Goal: Information Seeking & Learning: Learn about a topic

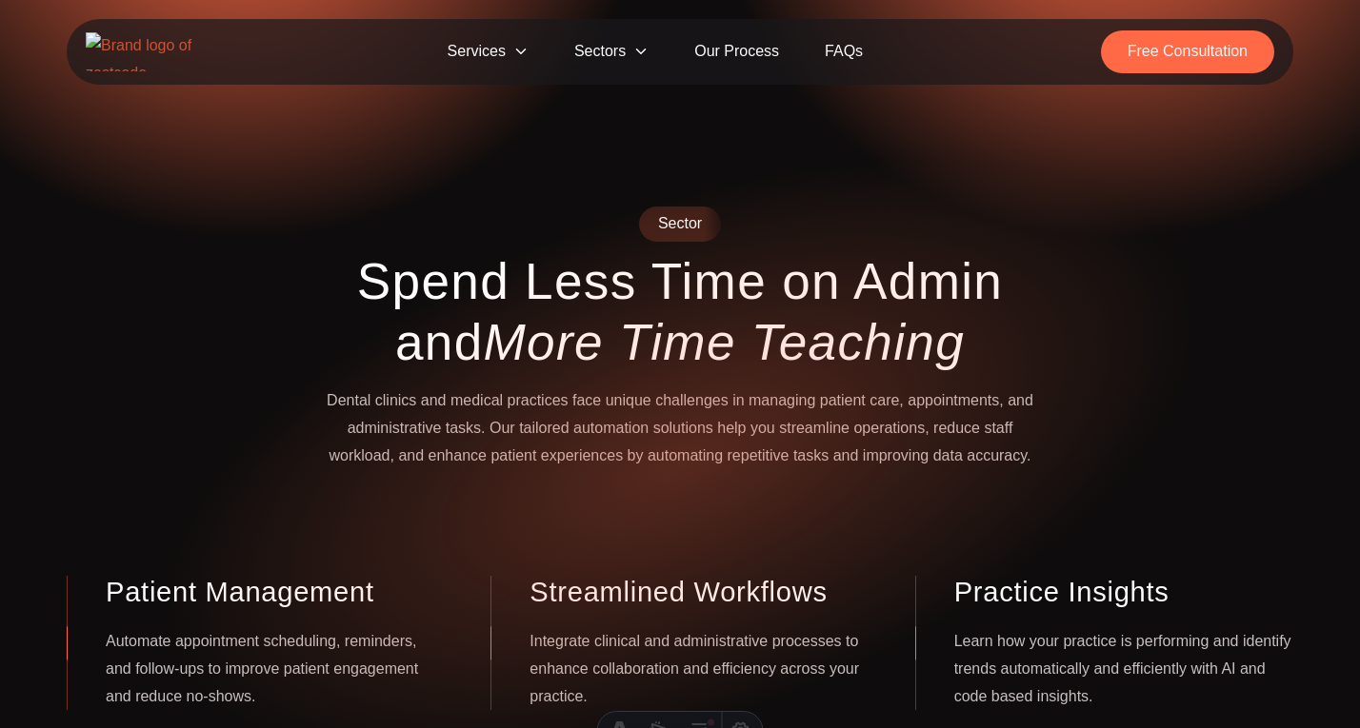
click at [1074, 294] on div "Sector Spend Less Time on Admin and More Time Teaching Dental clinics and medic…" at bounding box center [679, 559] width 1257 height 705
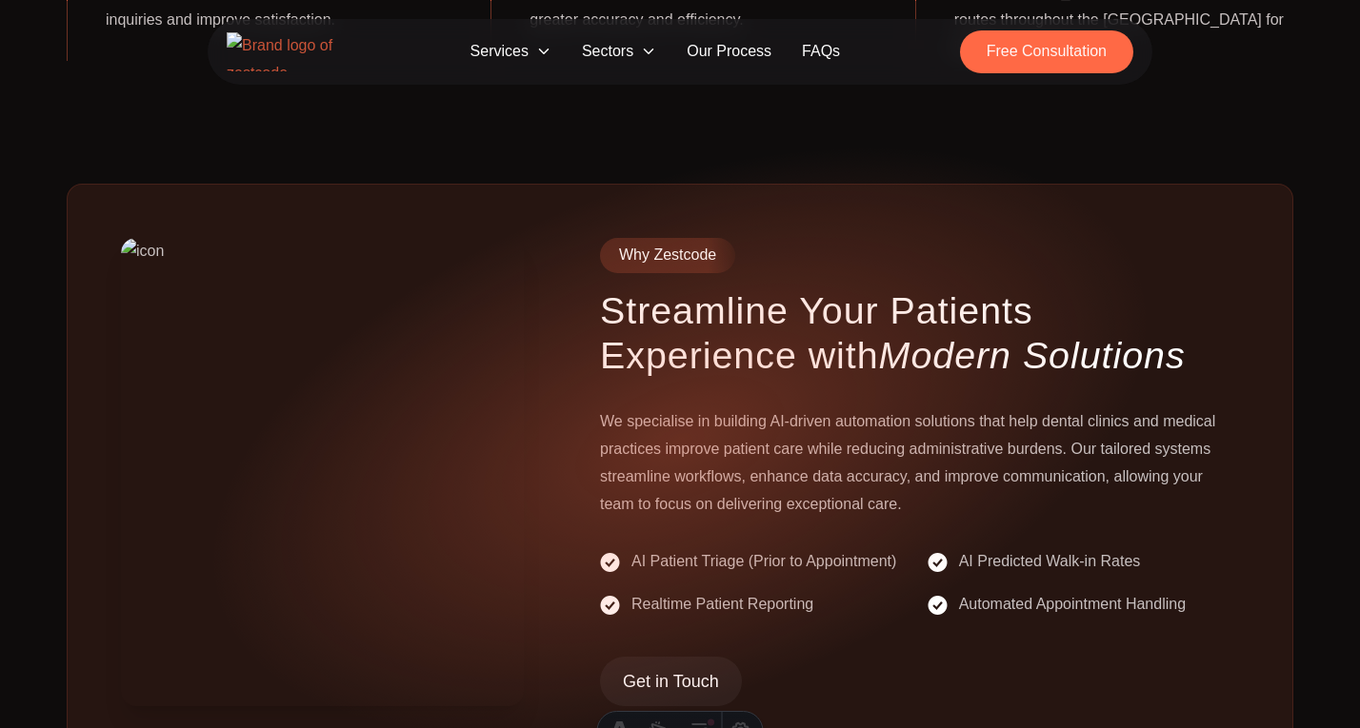
scroll to position [882, 0]
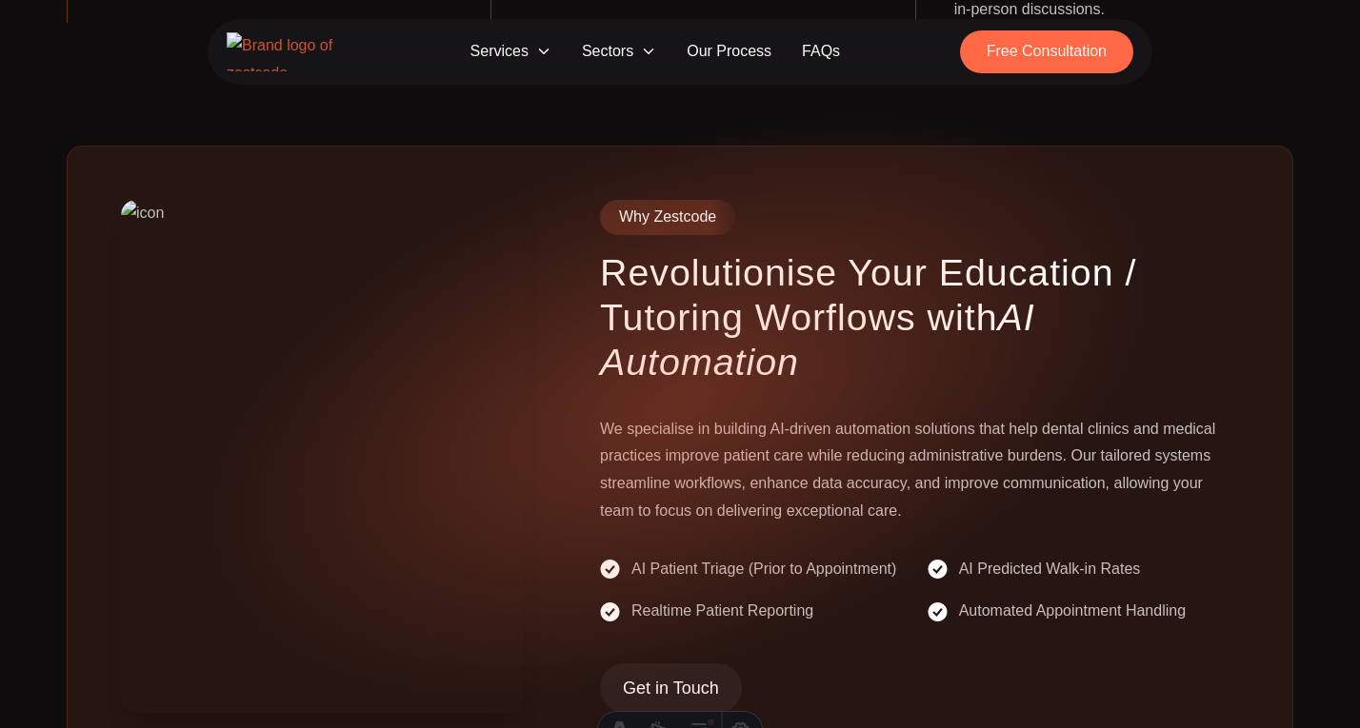
scroll to position [886, 0]
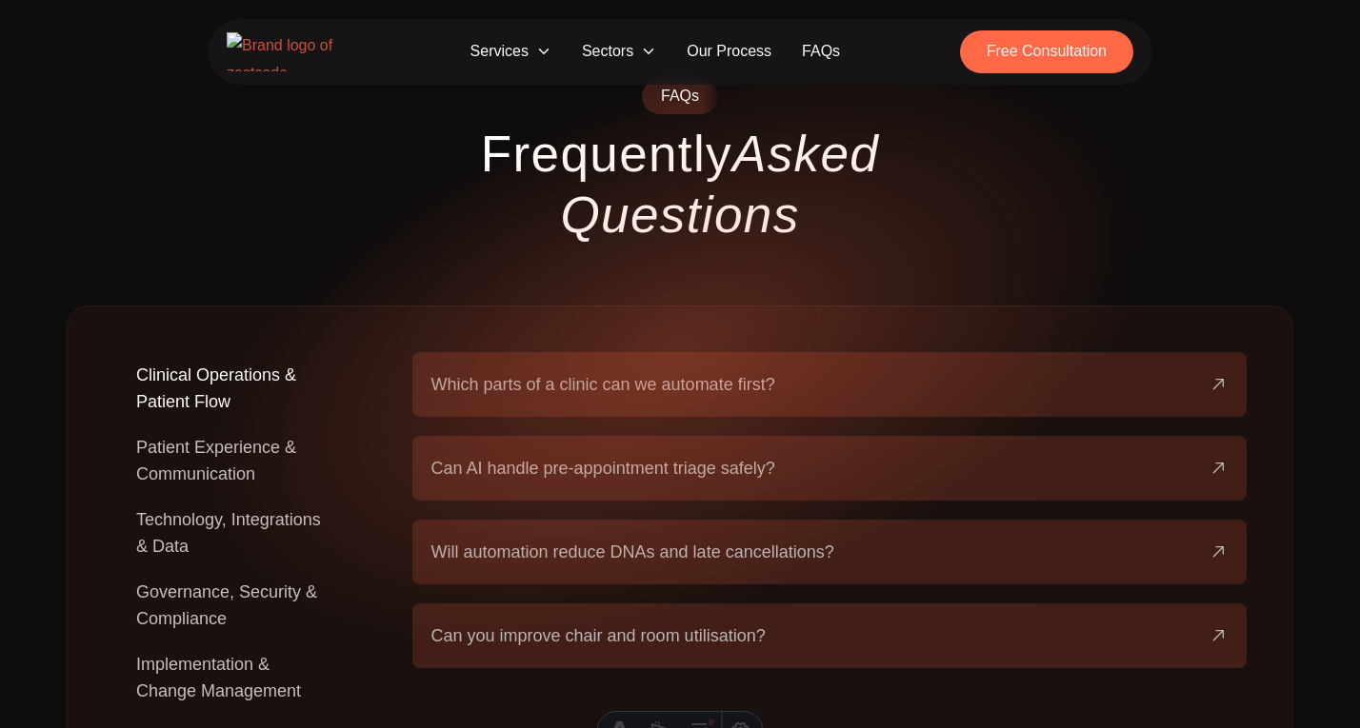
scroll to position [1685, 0]
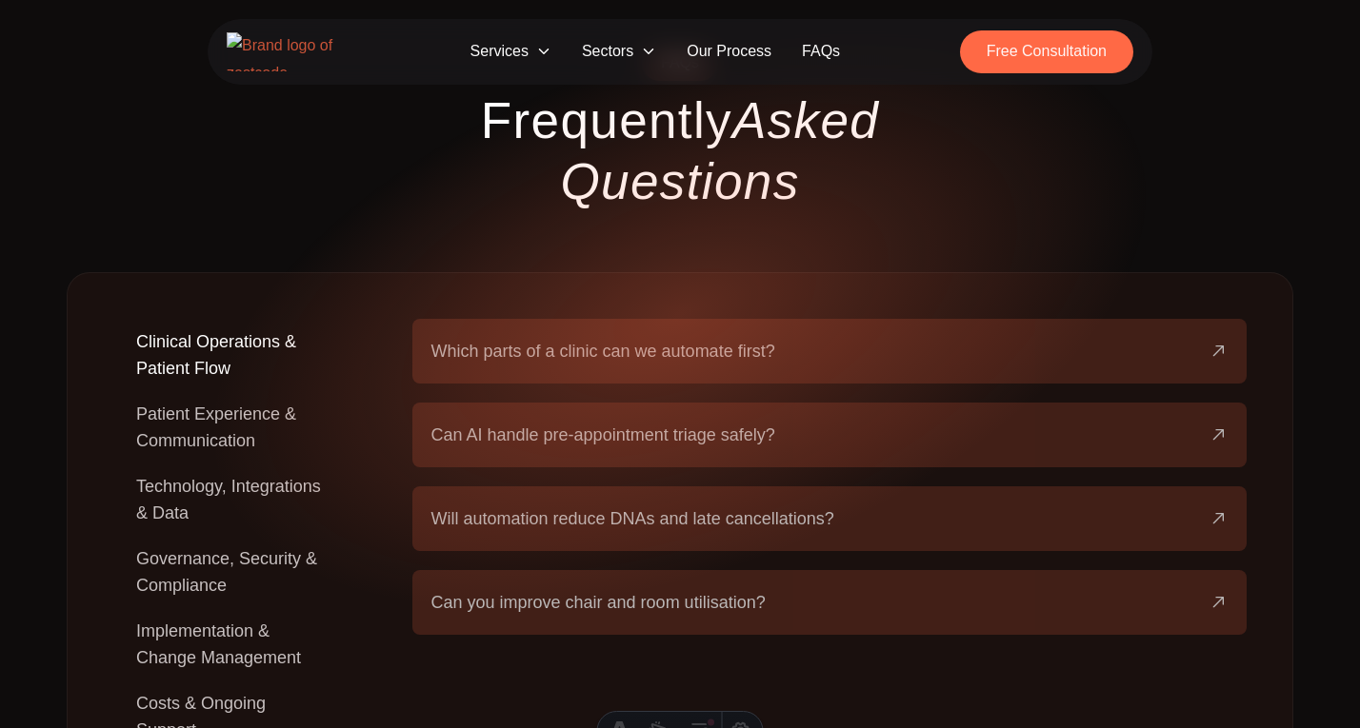
click at [629, 65] on span "Sectors" at bounding box center [618, 51] width 105 height 35
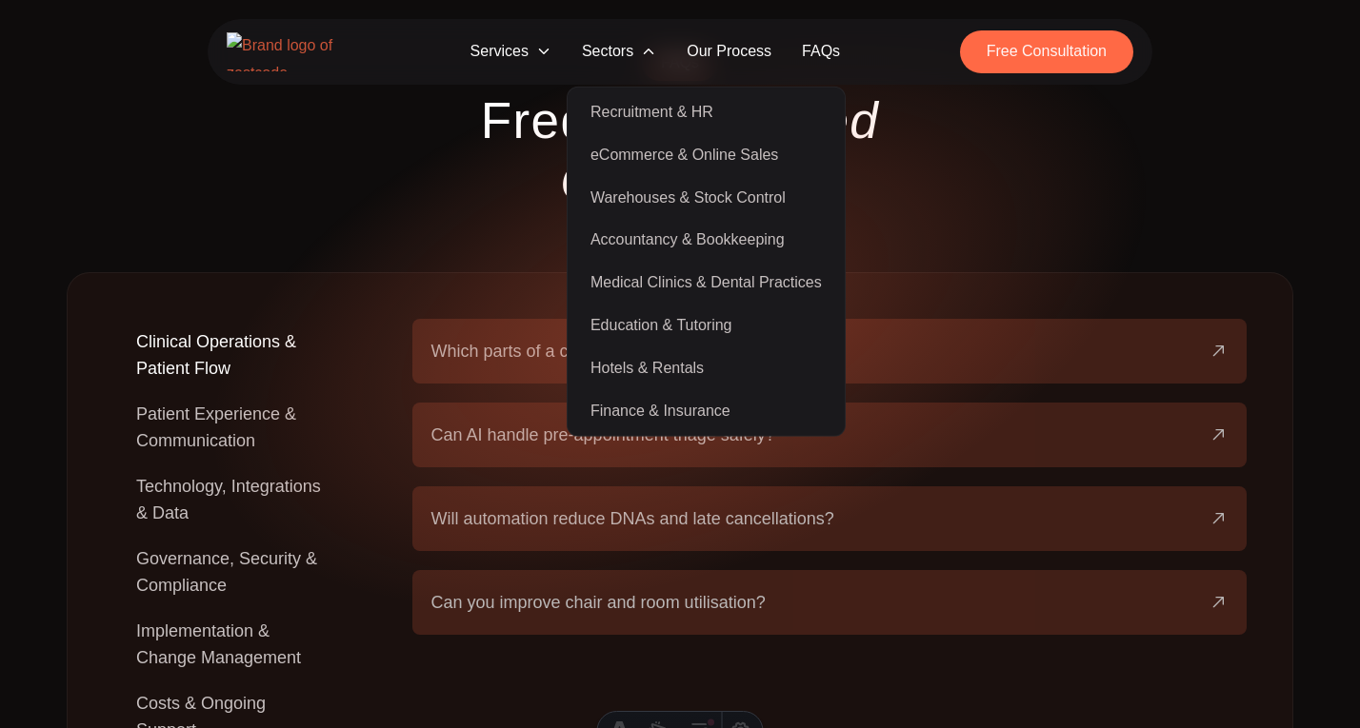
click at [359, 308] on div "Clinical Operations & Patient Flow Patient Experience & Communication Technolog…" at bounding box center [680, 558] width 1226 height 573
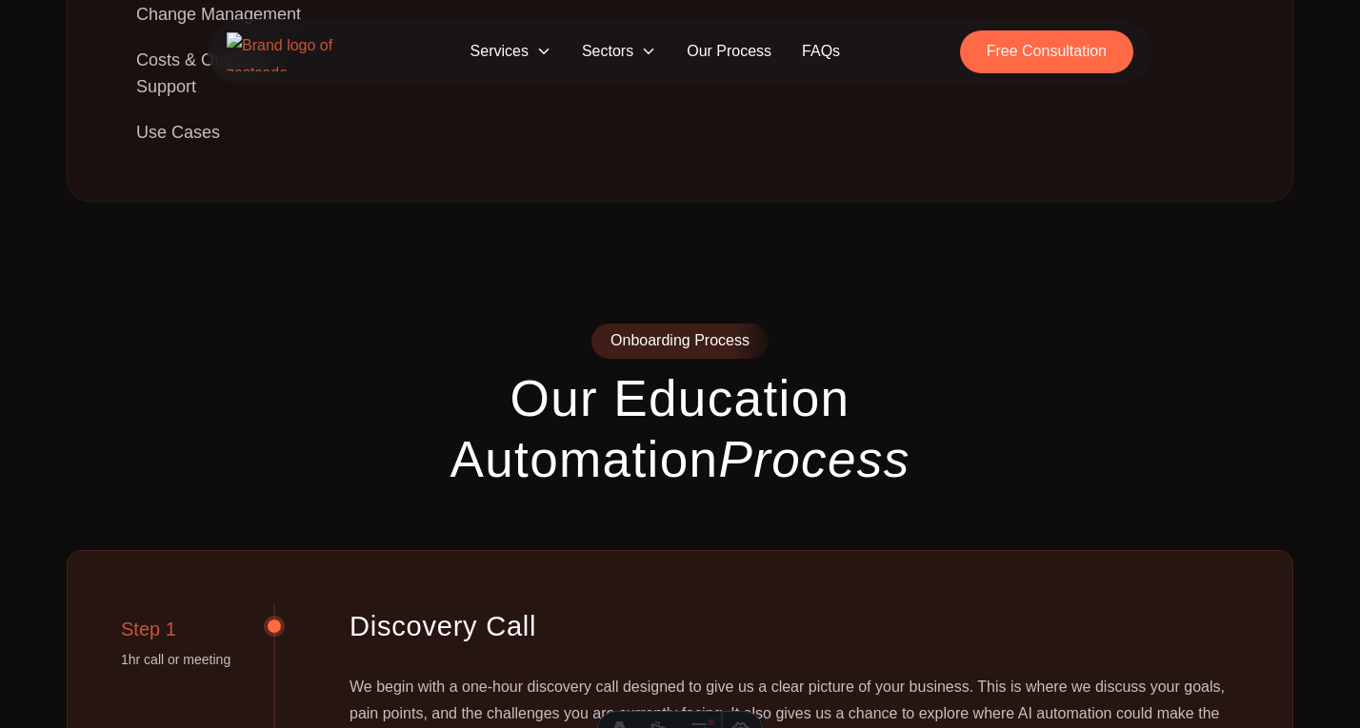
scroll to position [2355, 0]
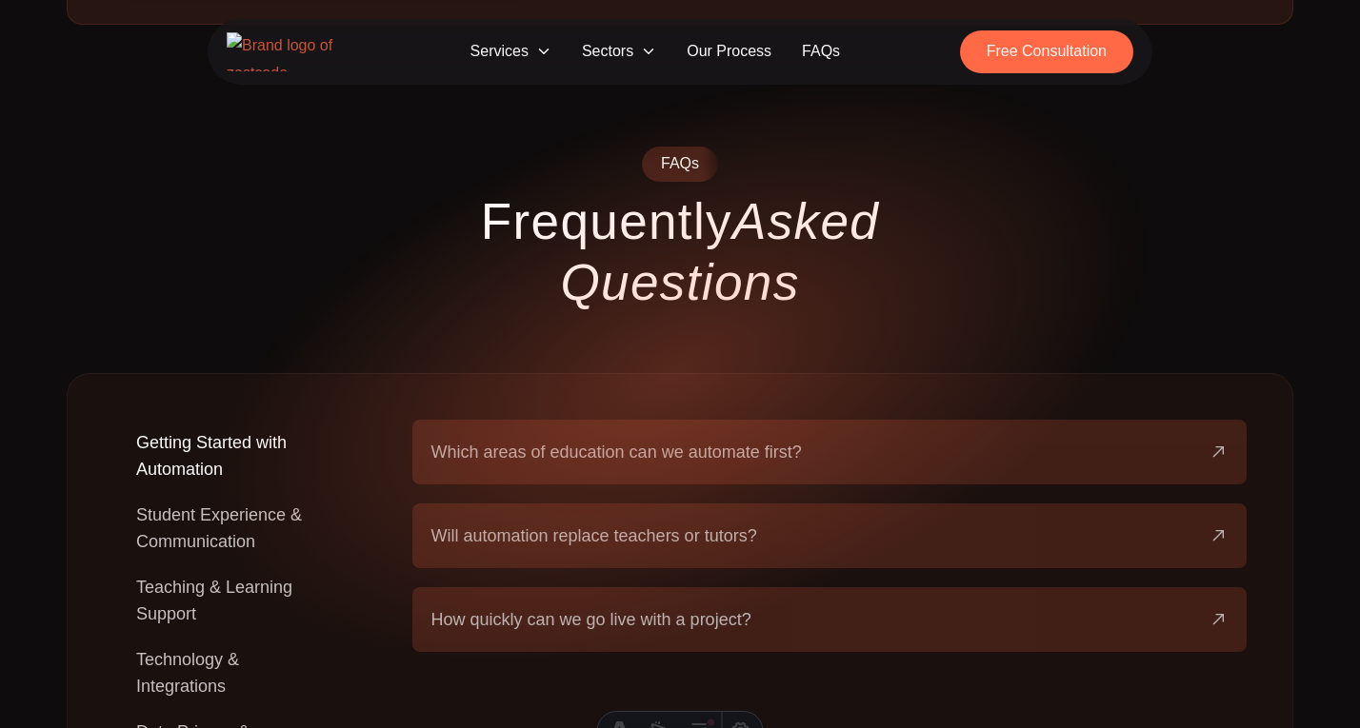
scroll to position [1602, 0]
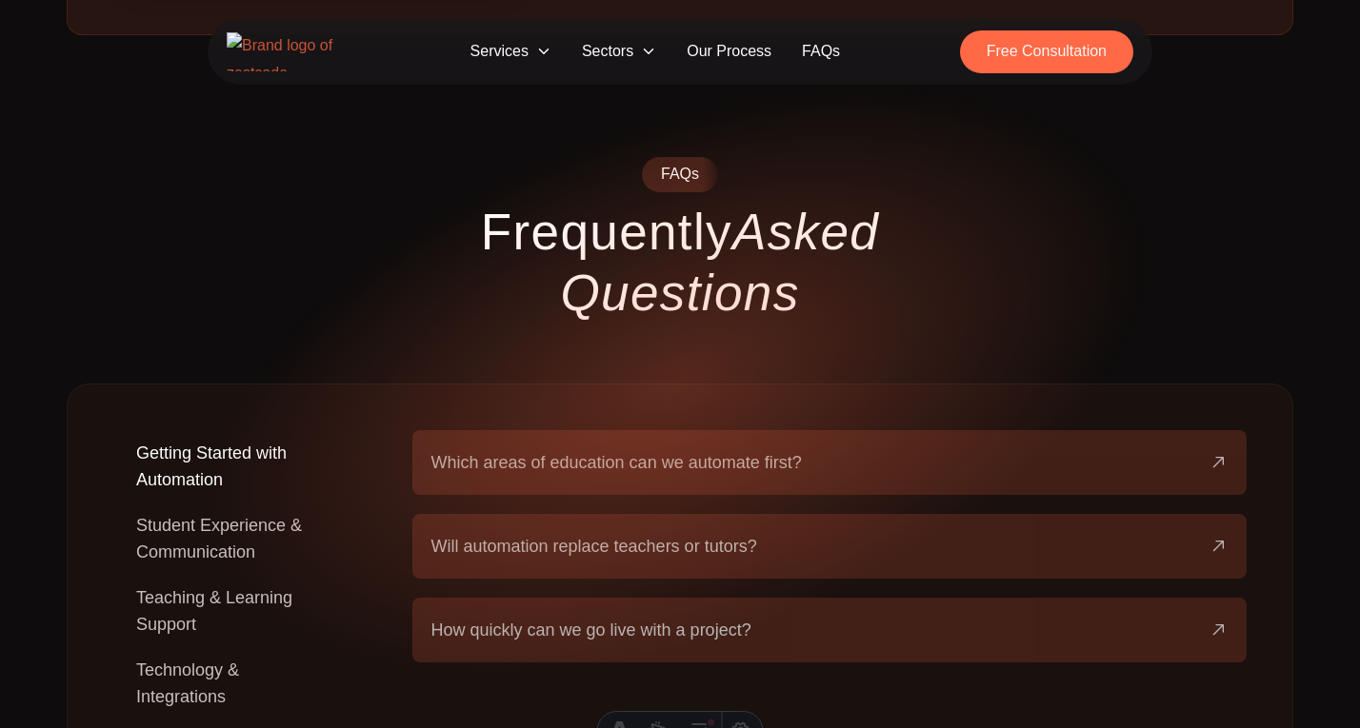
click at [210, 503] on button "Student Experience & Communication" at bounding box center [232, 539] width 238 height 72
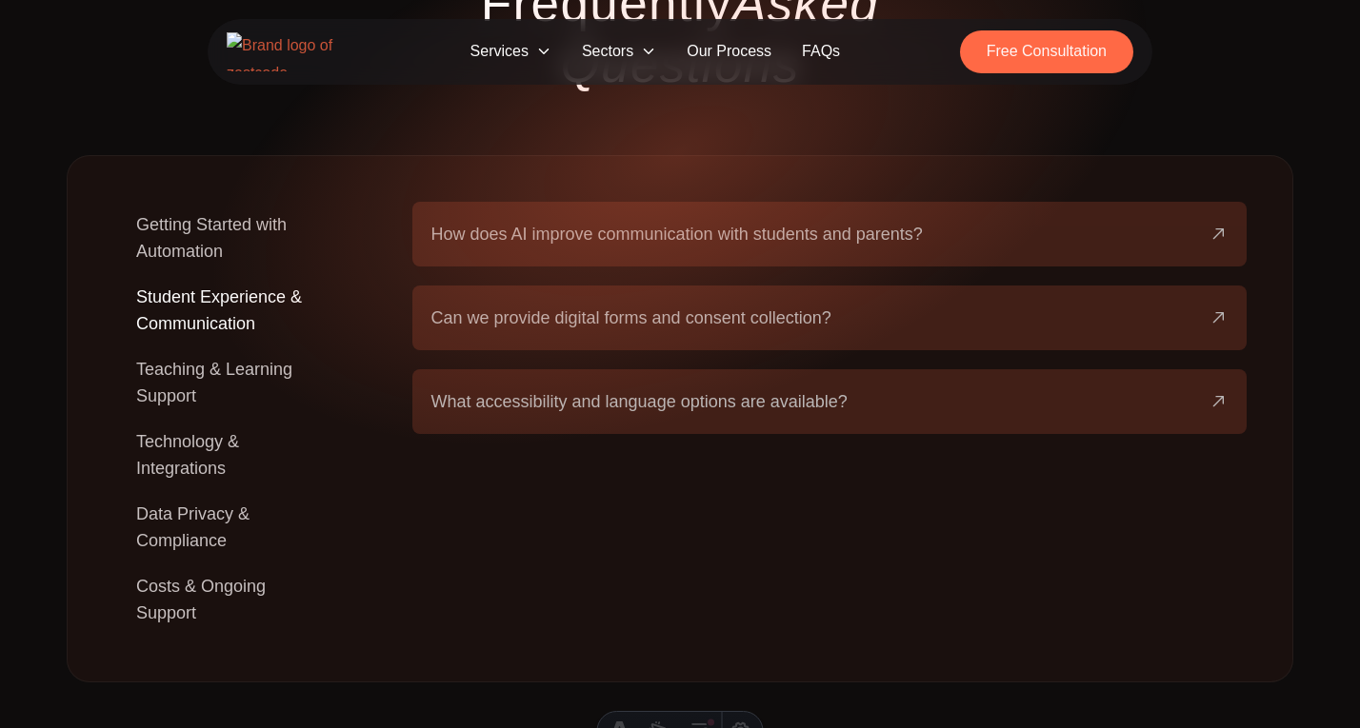
scroll to position [1842, 0]
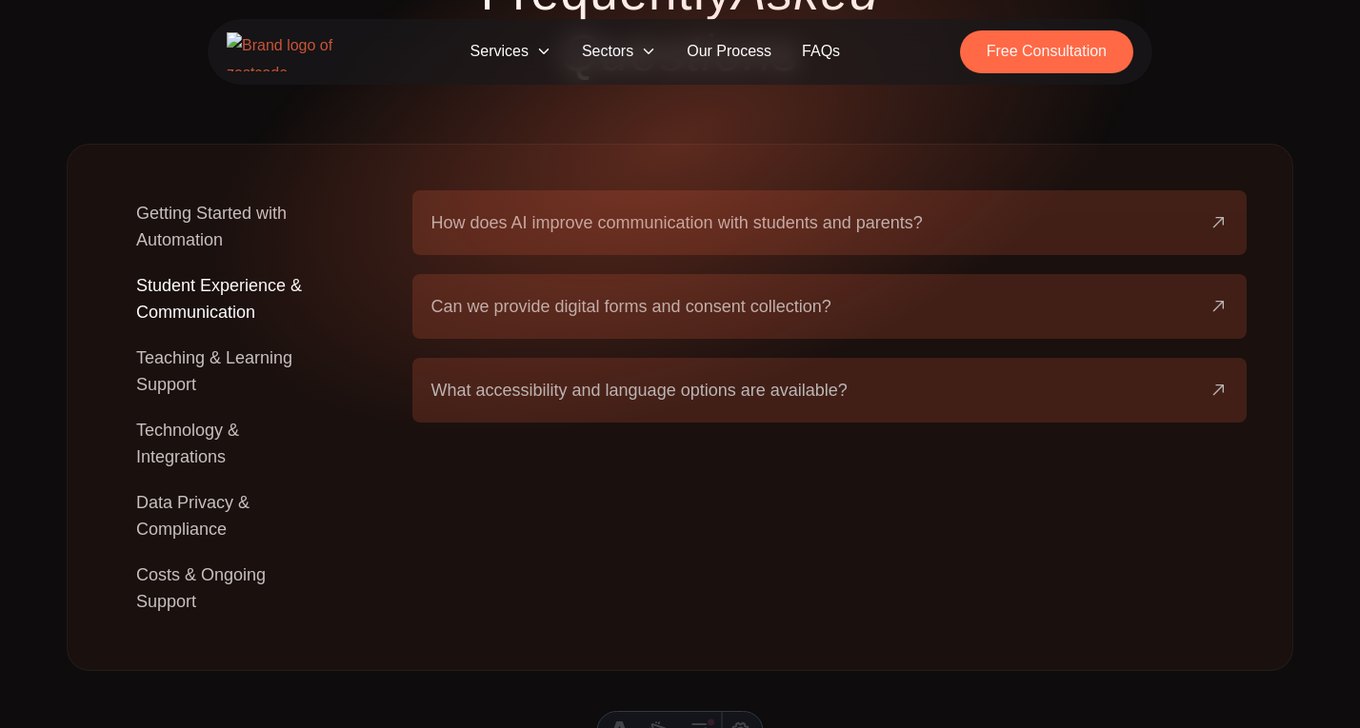
click at [196, 335] on button "Teaching & Learning Support" at bounding box center [232, 371] width 238 height 72
click at [189, 407] on button "Technology & Integrations" at bounding box center [232, 443] width 238 height 72
click at [189, 480] on button "Data Privacy & Compliance" at bounding box center [232, 516] width 238 height 72
click at [188, 552] on button "Costs & Ongoing Support" at bounding box center [232, 588] width 238 height 72
click at [231, 480] on button "Data Privacy & Compliance" at bounding box center [232, 516] width 238 height 72
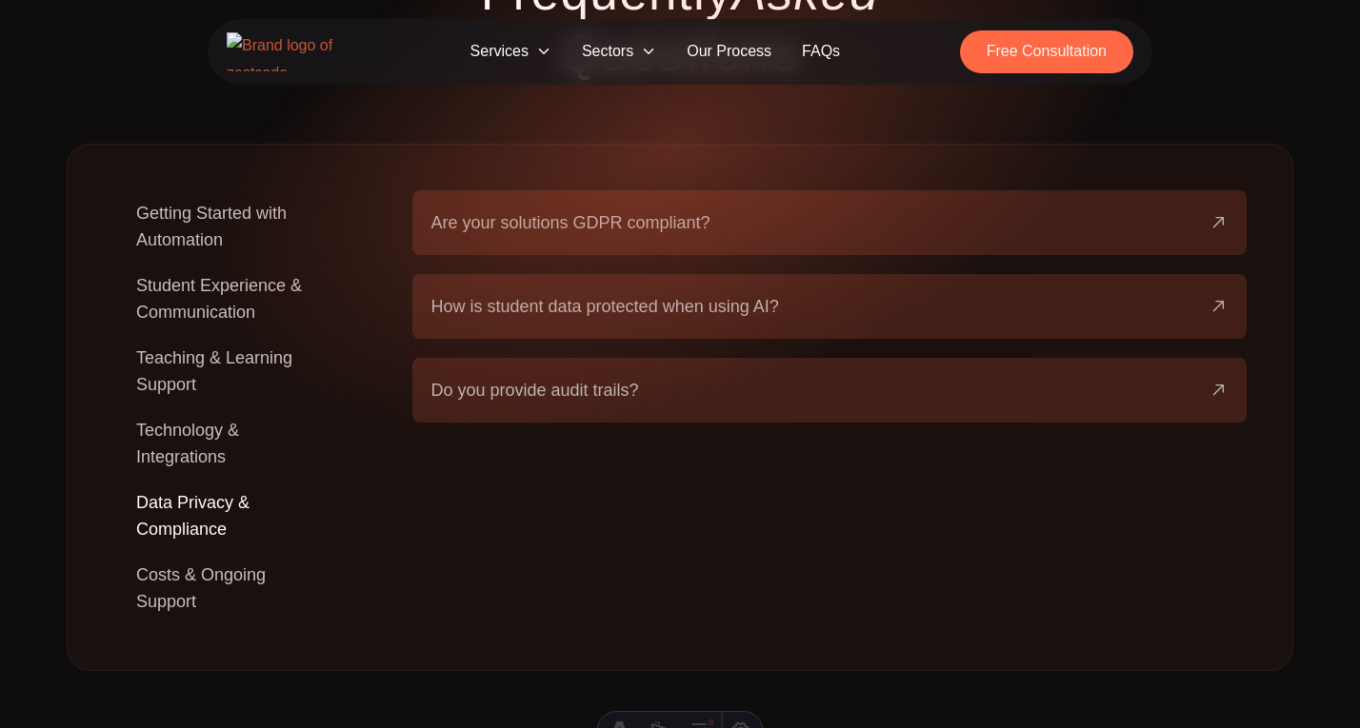
click at [628, 190] on button "Are your solutions GDPR compliant?" at bounding box center [829, 222] width 797 height 65
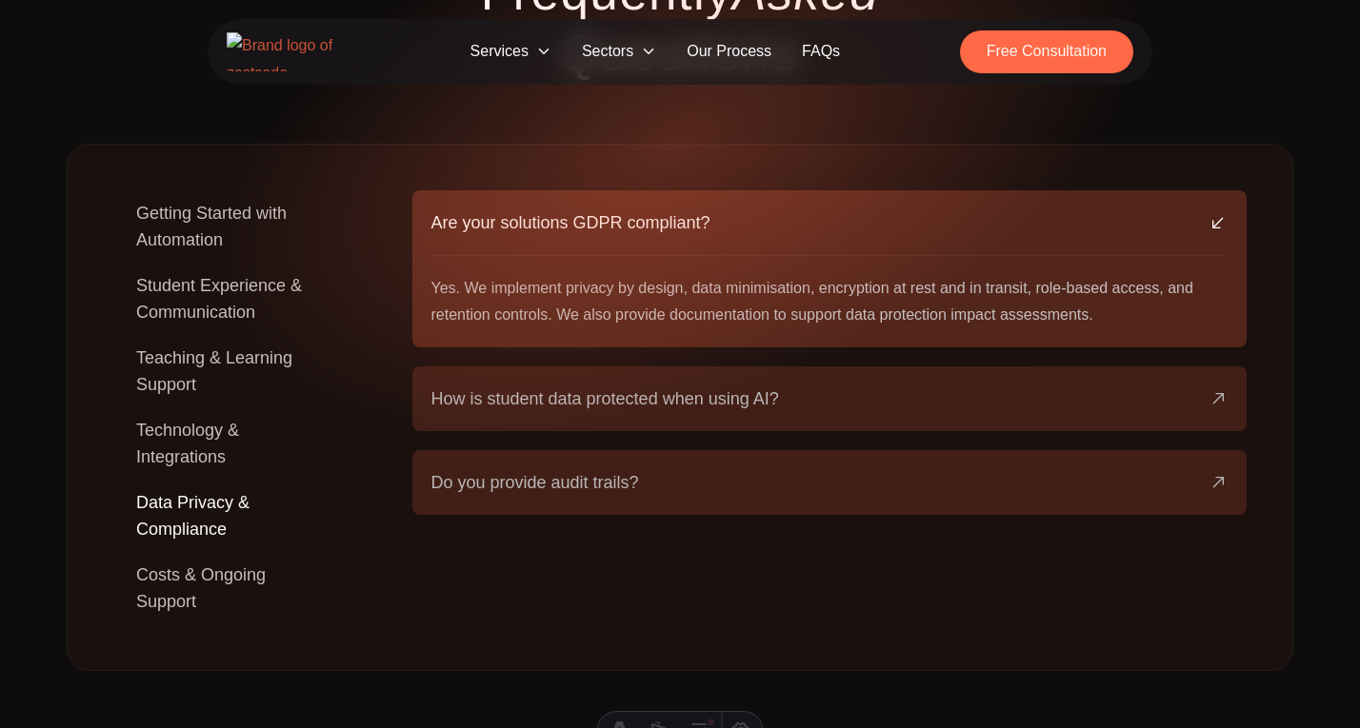
click at [503, 367] on button "How is student data protected when using AI?" at bounding box center [829, 399] width 797 height 65
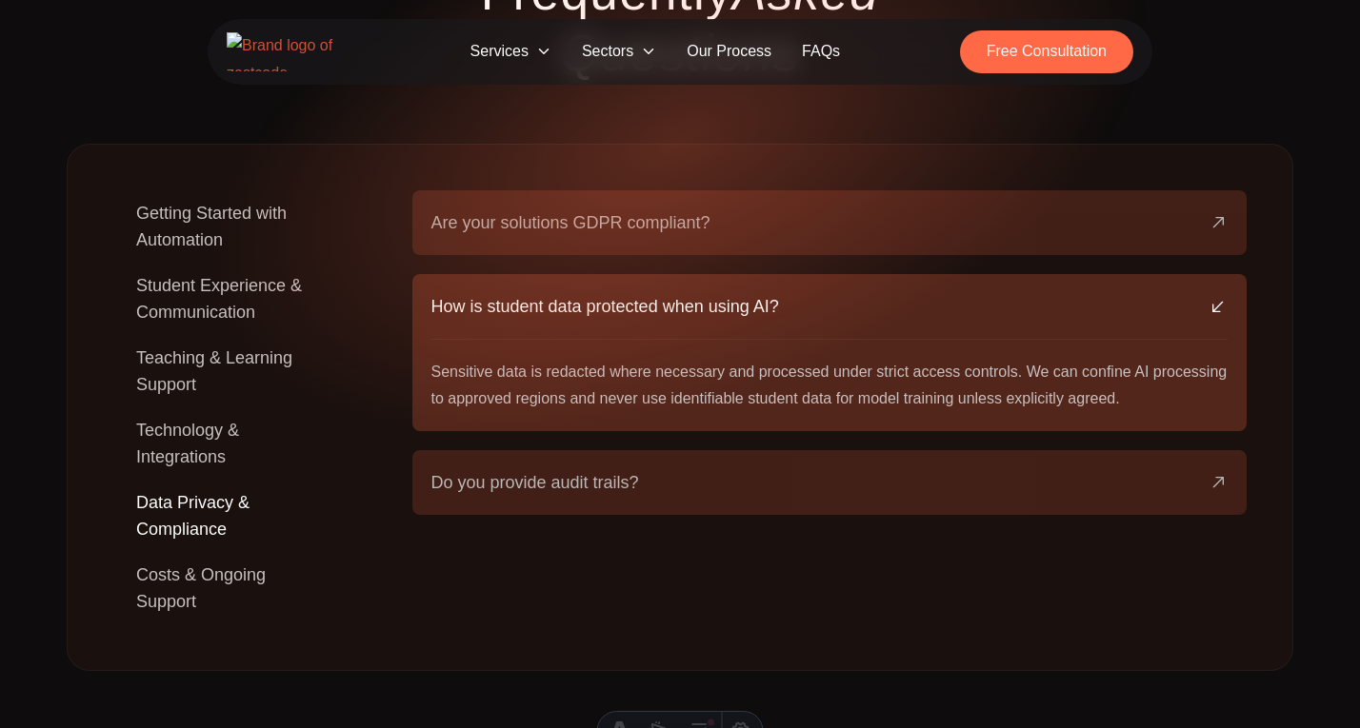
click at [220, 552] on button "Costs & Ongoing Support" at bounding box center [232, 588] width 238 height 72
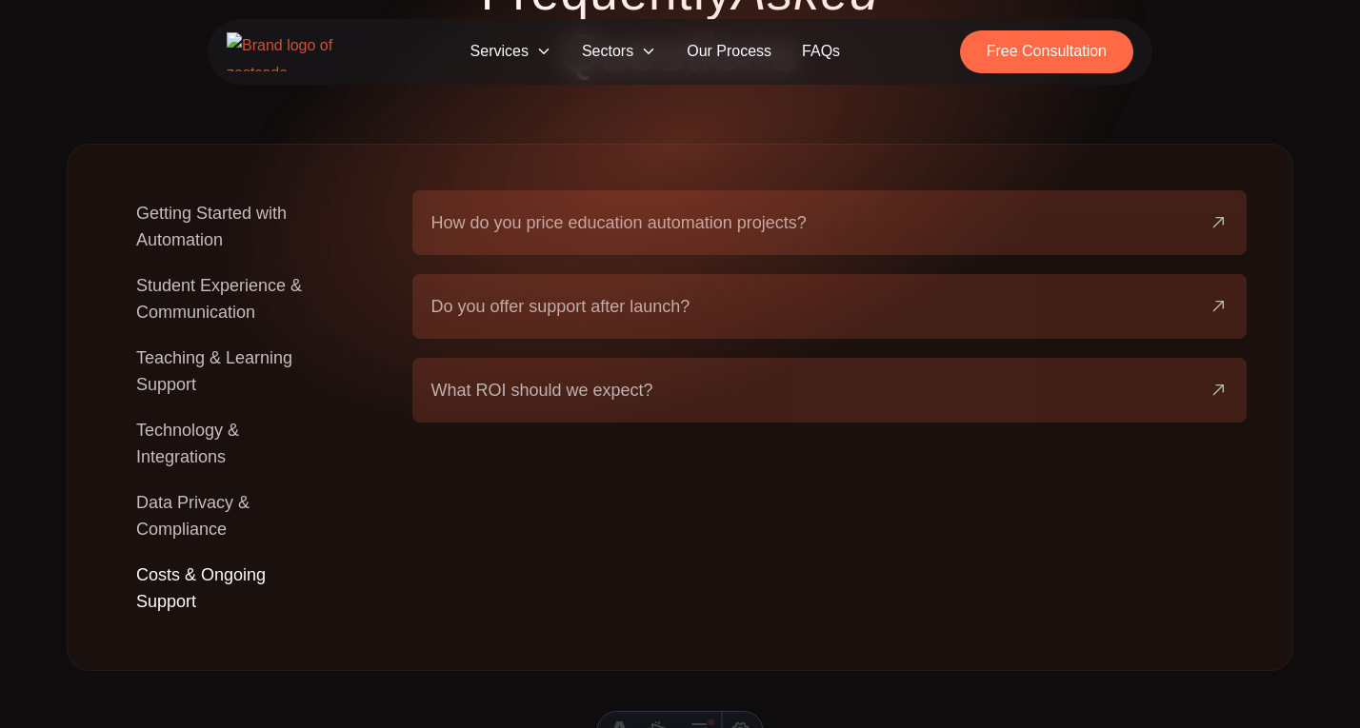
click at [647, 209] on span "How do you price education automation projects?" at bounding box center [618, 222] width 375 height 27
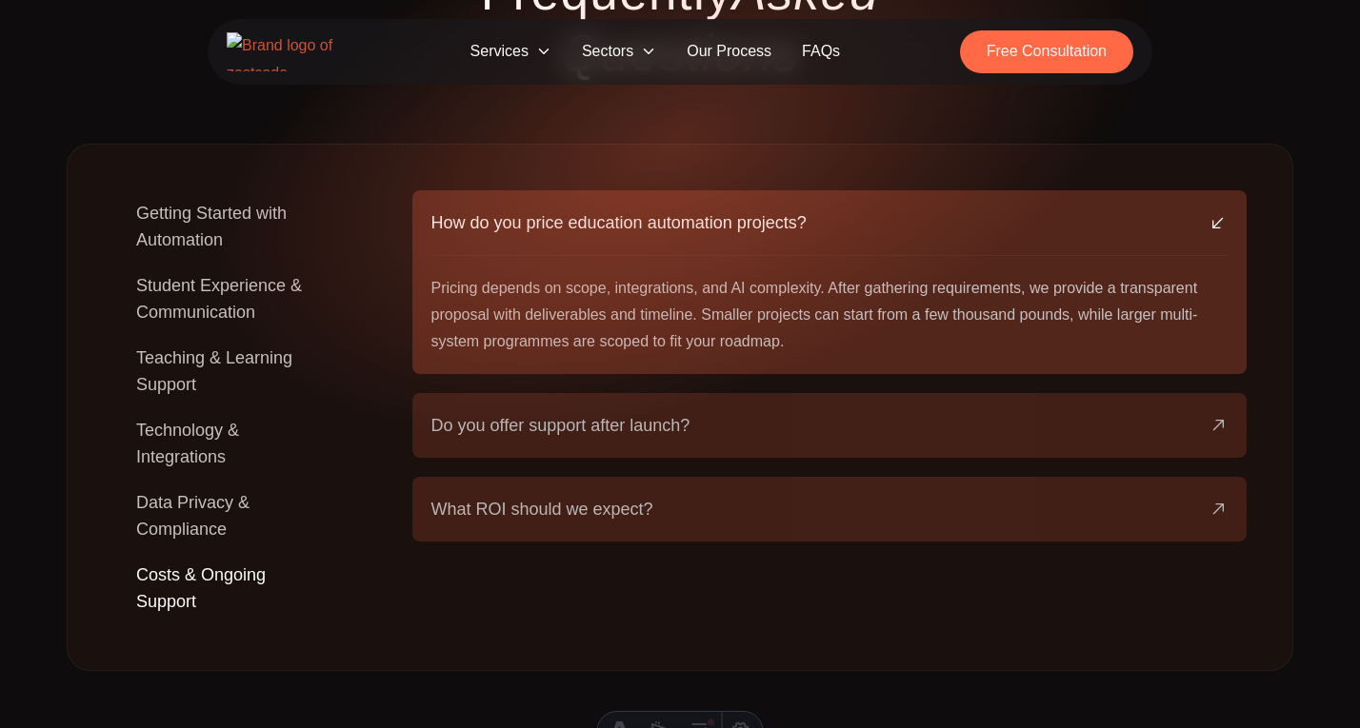
click at [233, 263] on button "Student Experience & Communication" at bounding box center [232, 299] width 238 height 72
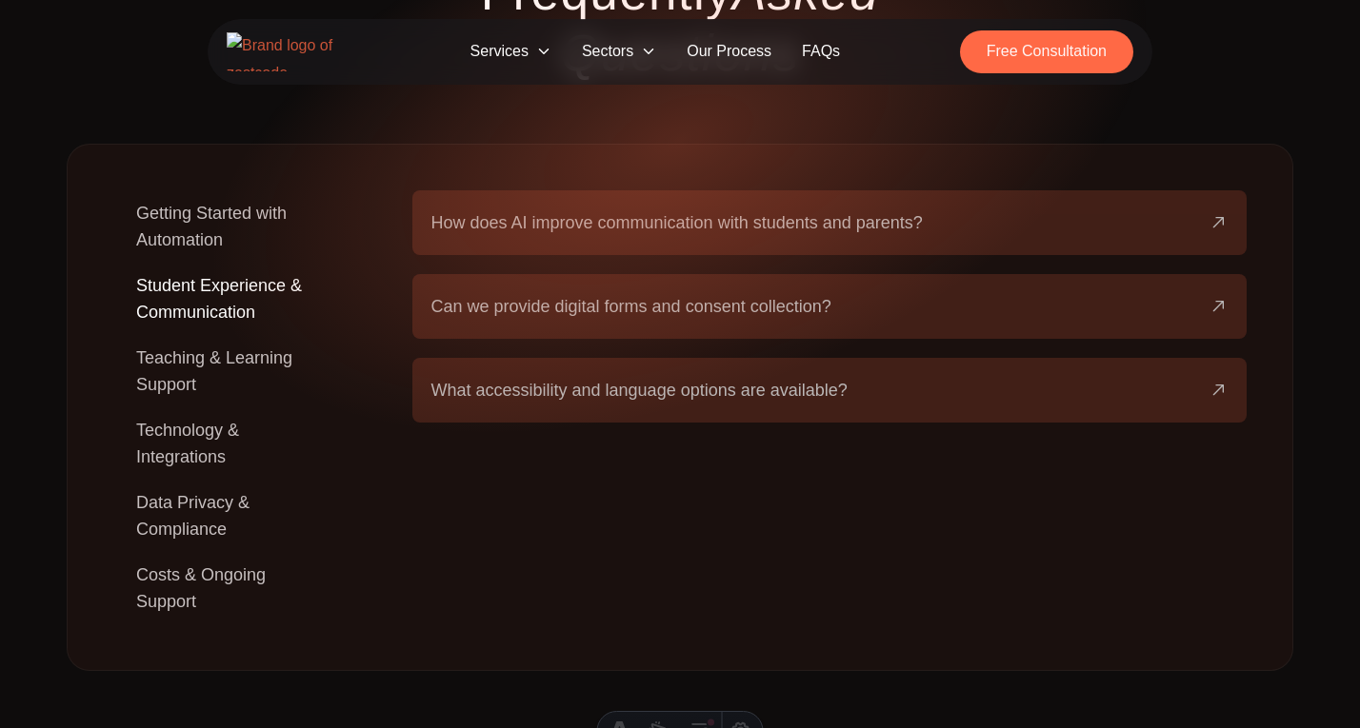
click at [227, 190] on button "Getting Started with Automation" at bounding box center [232, 226] width 238 height 72
click at [572, 209] on span "Which areas of education can we automate first?" at bounding box center [616, 222] width 370 height 27
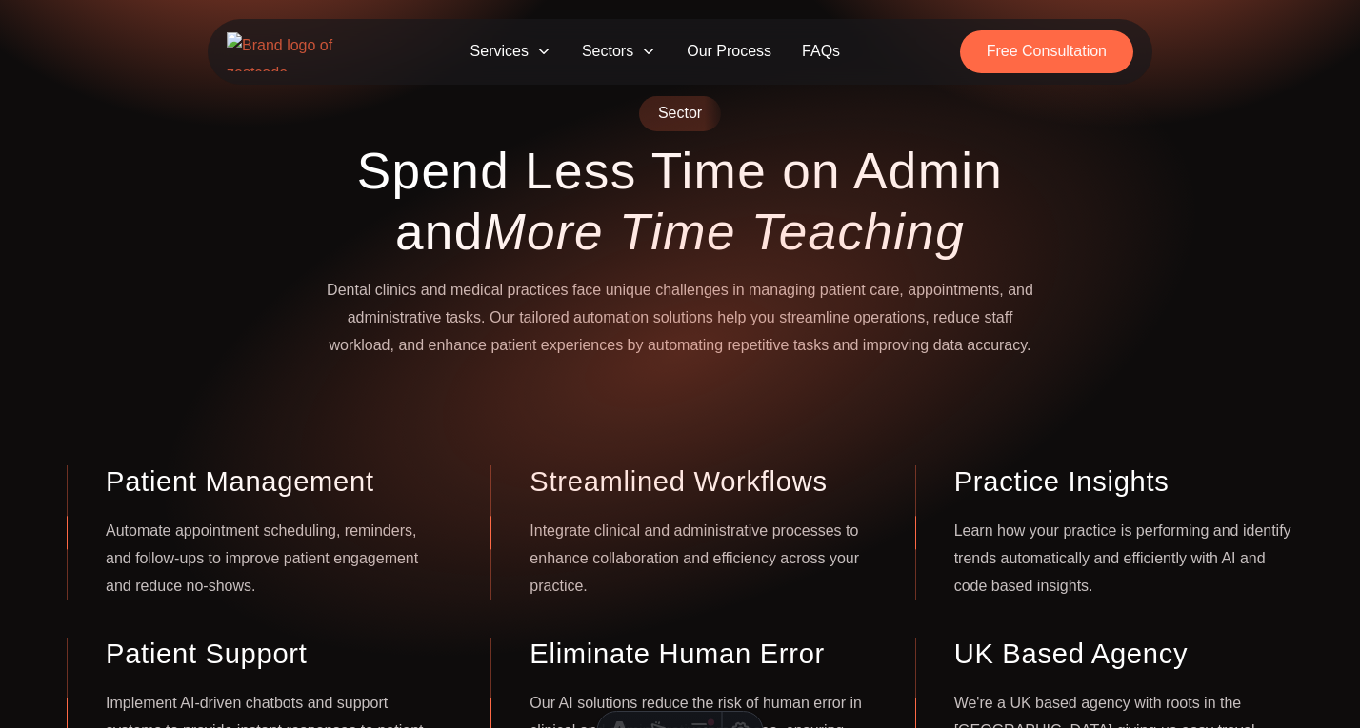
scroll to position [0, 0]
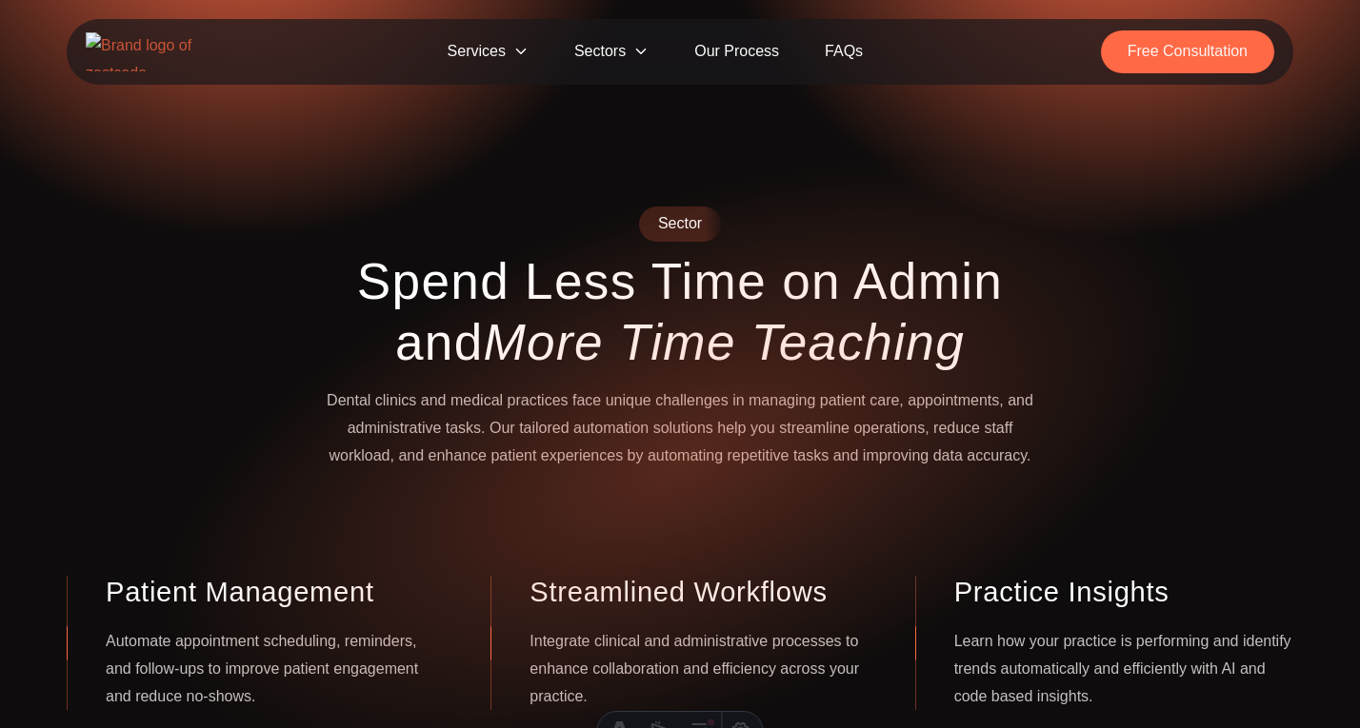
click at [607, 65] on span "Sectors" at bounding box center [611, 51] width 120 height 43
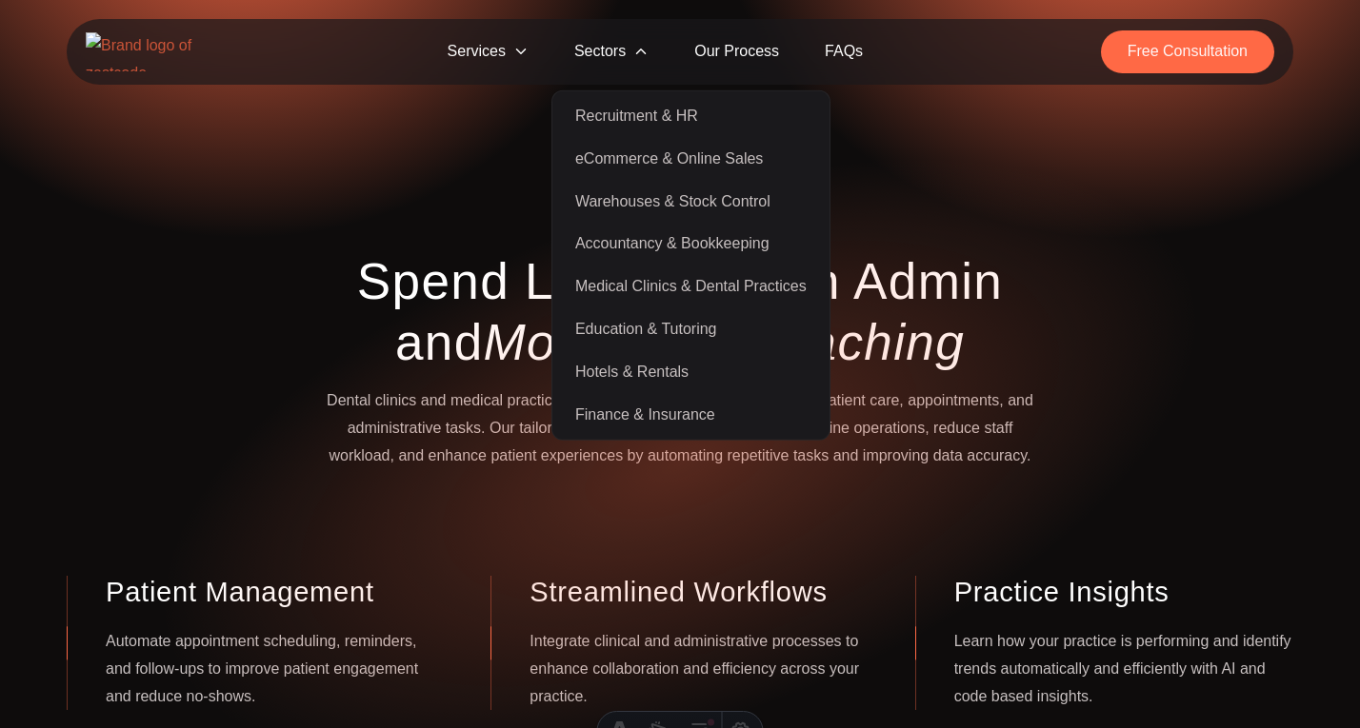
click at [665, 368] on link "Hotels & Rentals" at bounding box center [690, 372] width 269 height 43
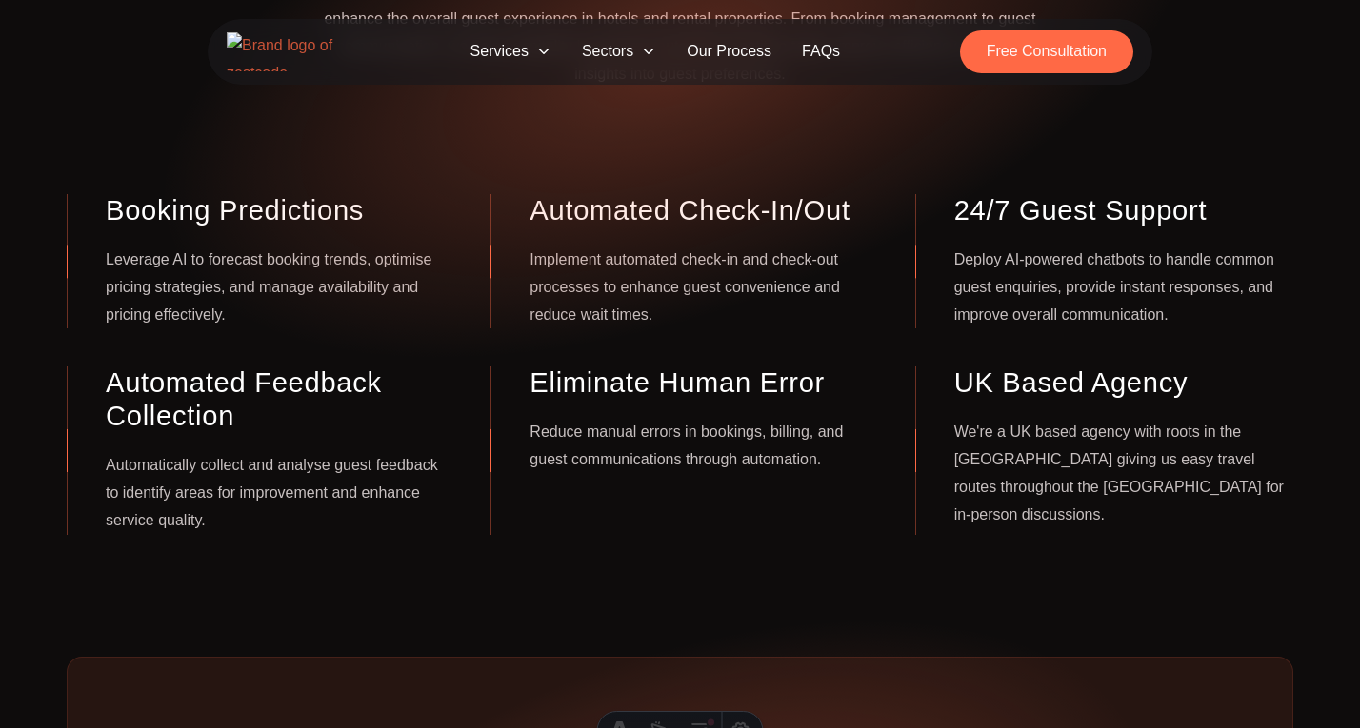
scroll to position [407, 0]
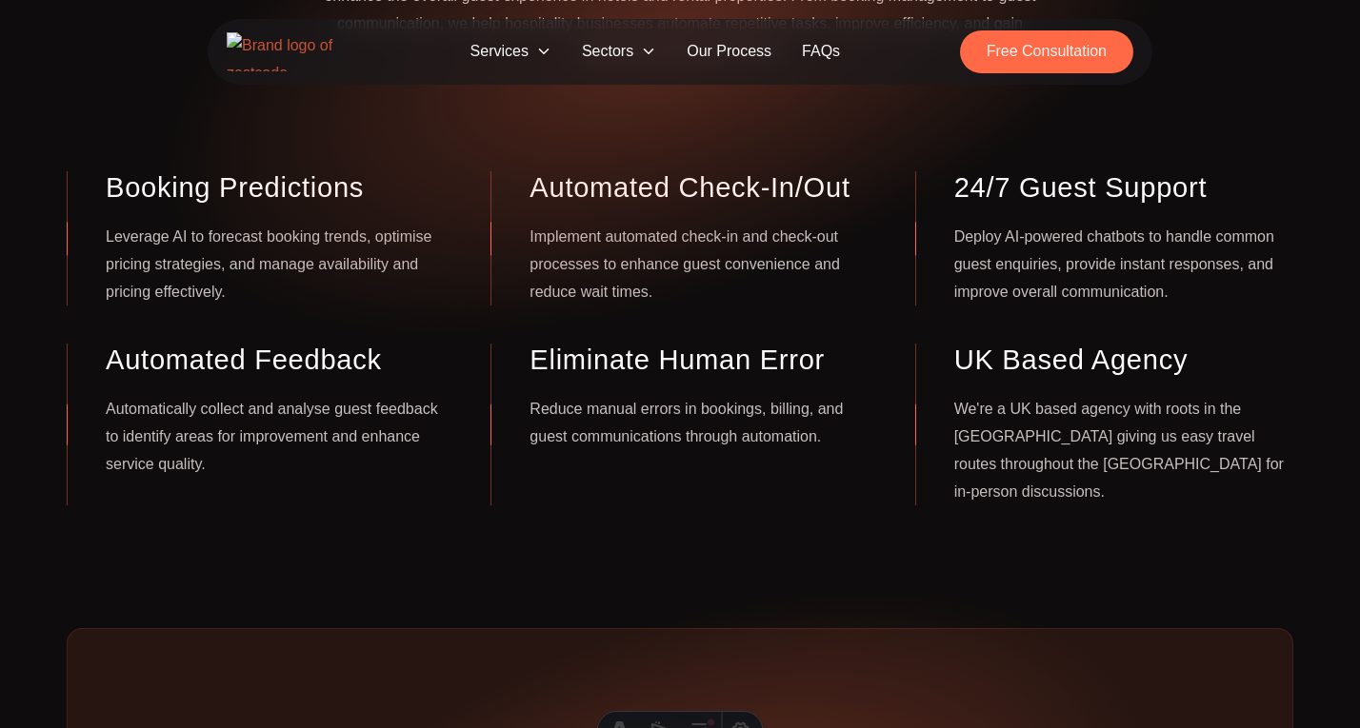
scroll to position [432, 0]
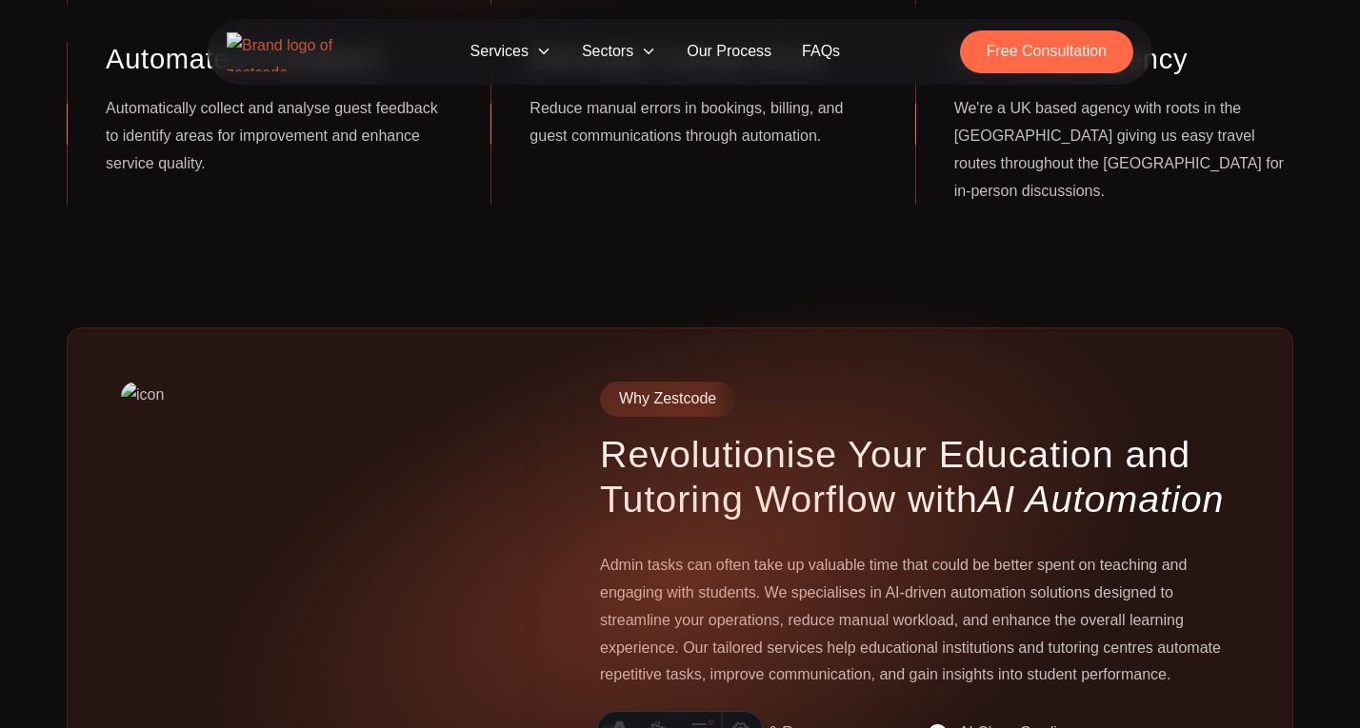
scroll to position [620, 0]
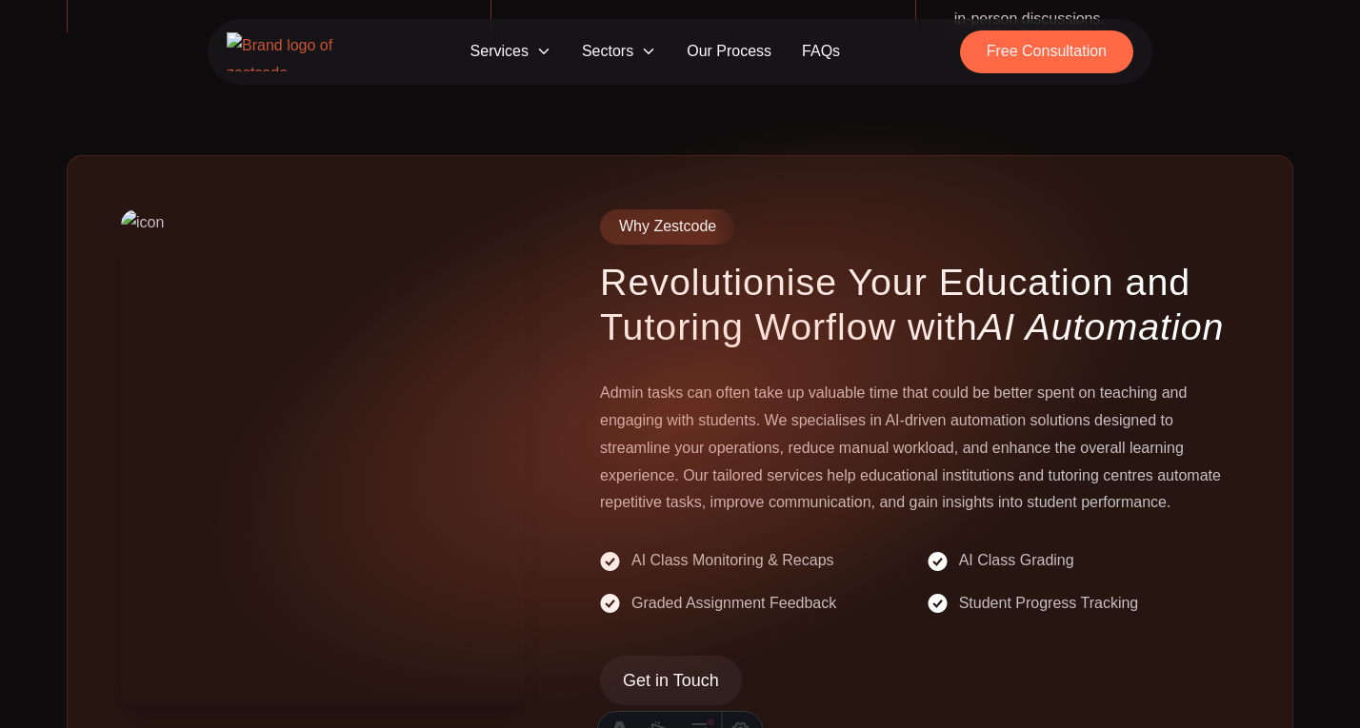
scroll to position [909, 0]
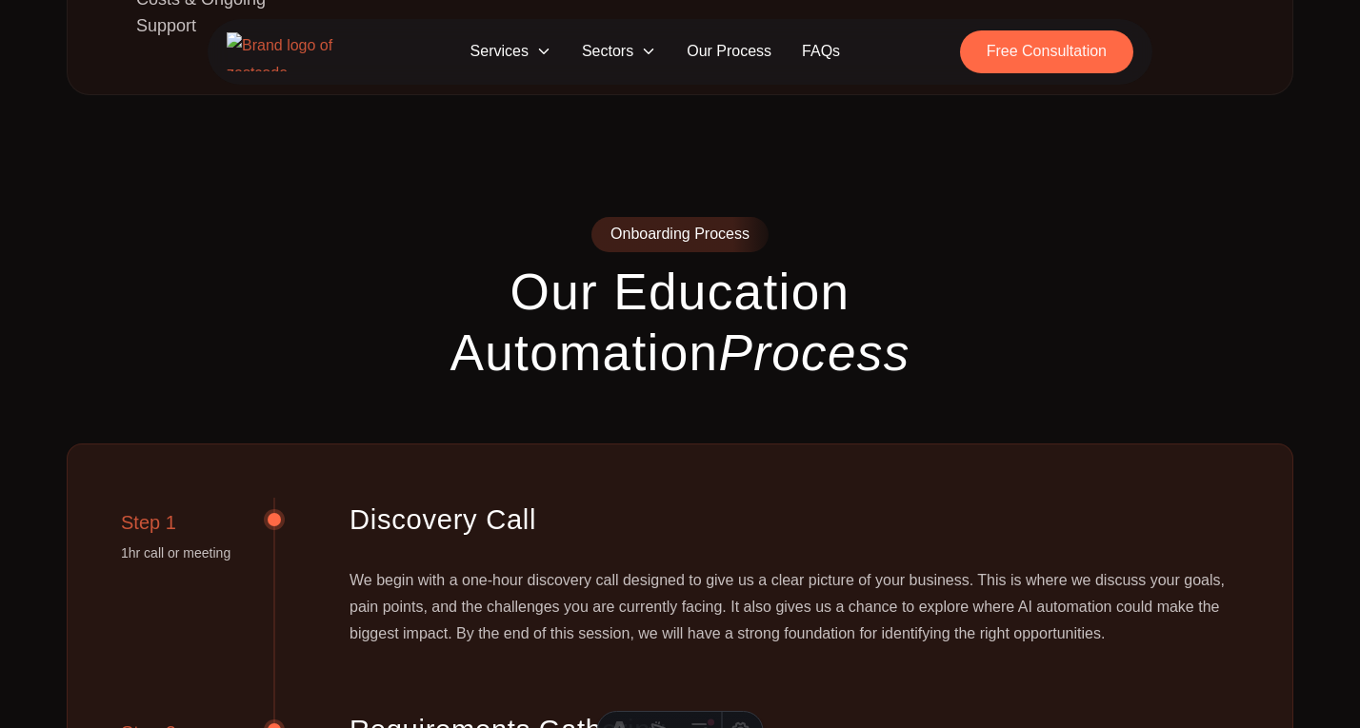
scroll to position [2519, 0]
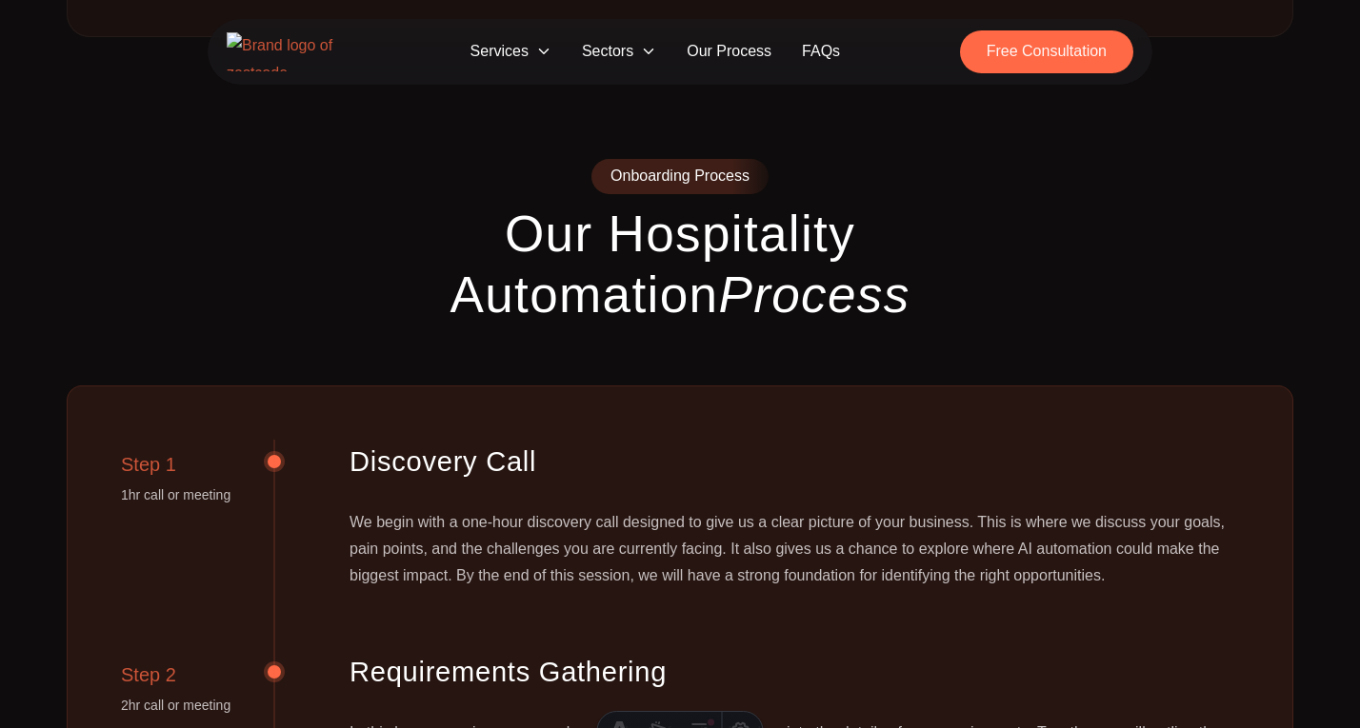
click at [632, 52] on span "Sectors" at bounding box center [618, 51] width 105 height 35
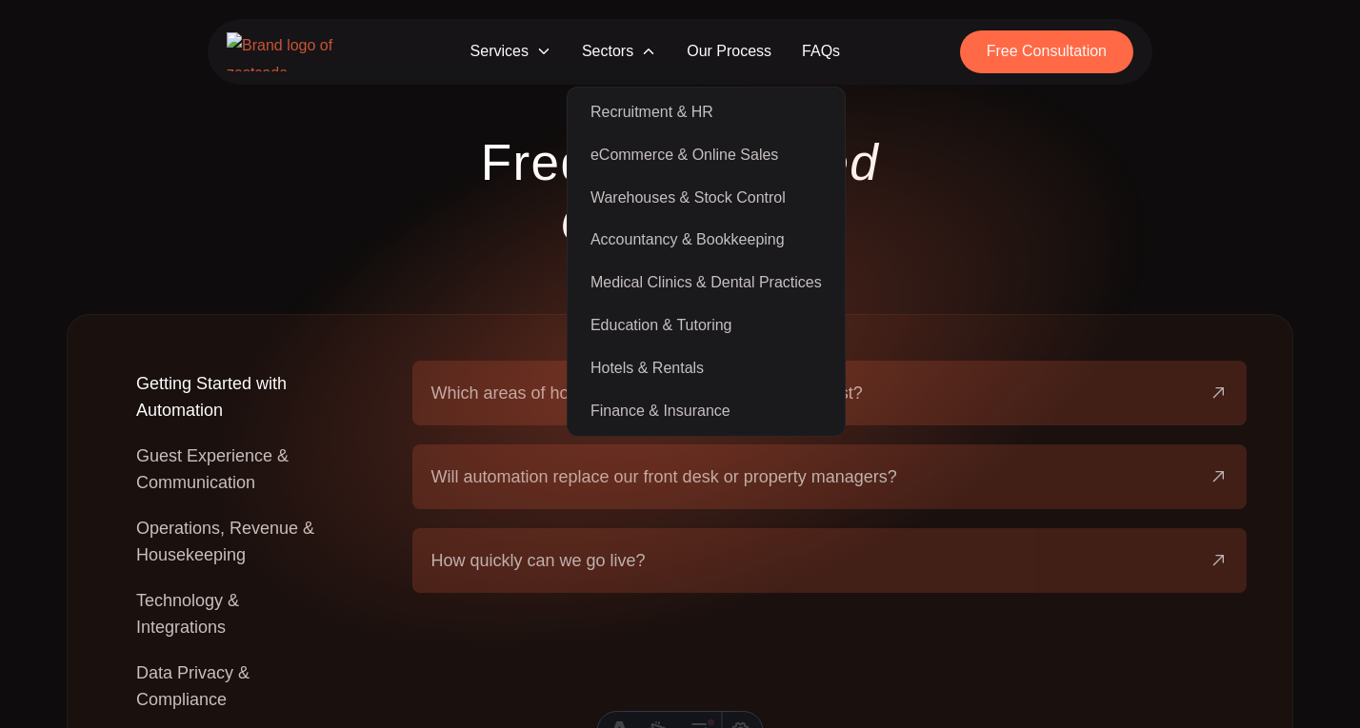
scroll to position [1771, 0]
click at [459, 200] on div "FAQs Frequently Asked Questions Getting Started with Automation Guest Experienc…" at bounding box center [680, 489] width 1226 height 800
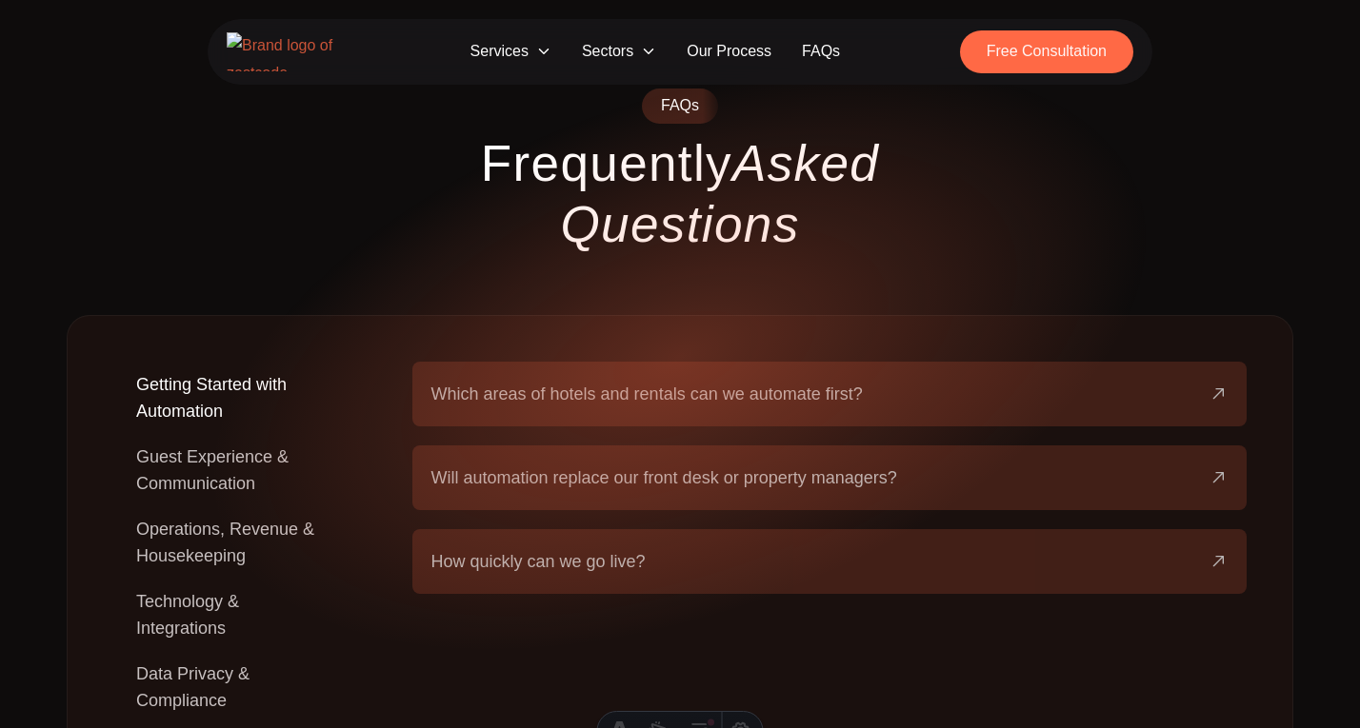
click at [606, 49] on span "Sectors" at bounding box center [618, 51] width 105 height 35
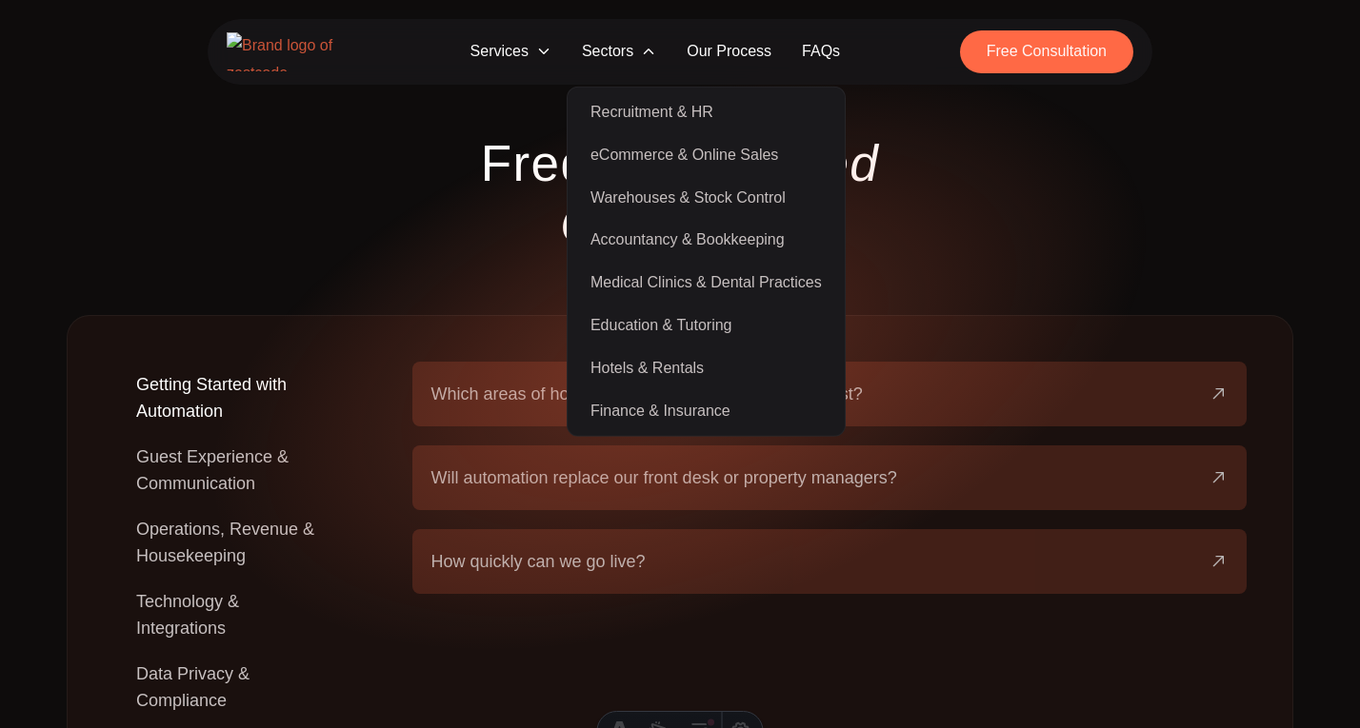
click at [201, 434] on button "Guest Experience & Communication" at bounding box center [232, 470] width 238 height 72
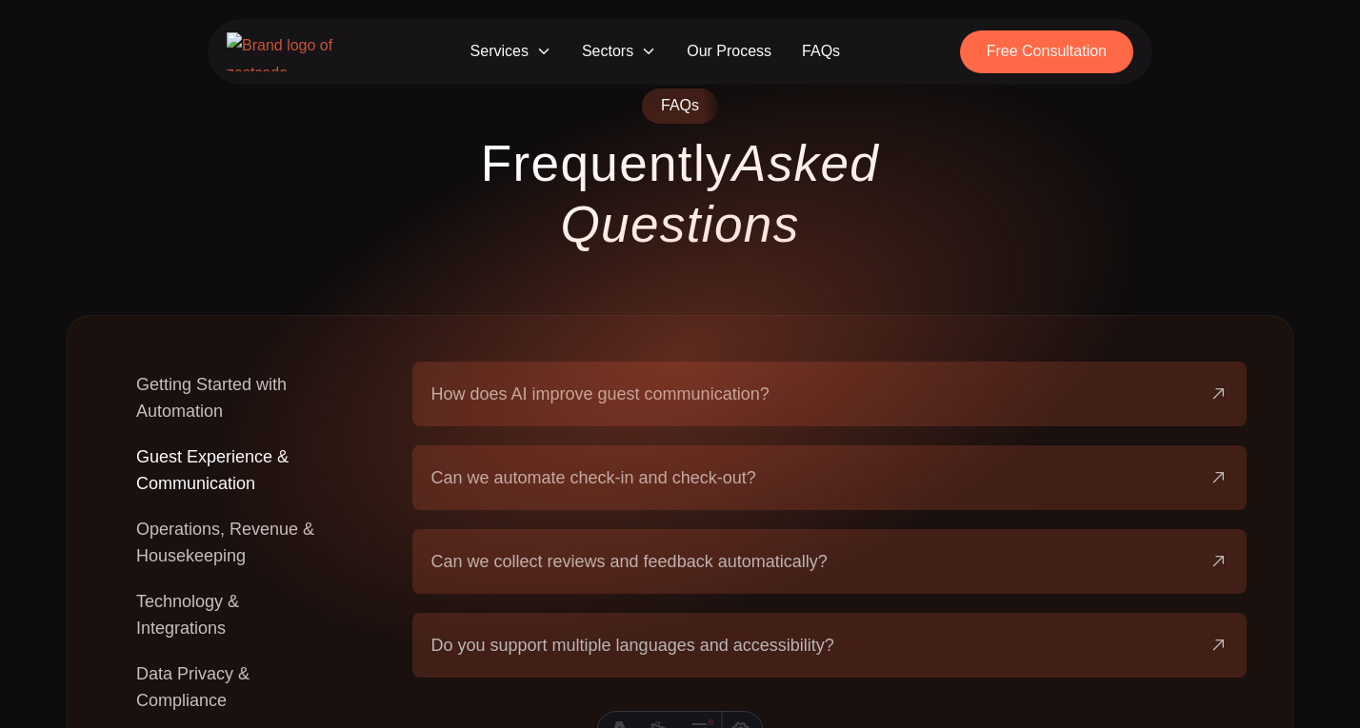
click at [229, 507] on button "Operations, Revenue & Housekeeping" at bounding box center [232, 543] width 238 height 72
click at [622, 548] on span "Can you reduce cancellations and no-shows?" at bounding box center [604, 561] width 346 height 27
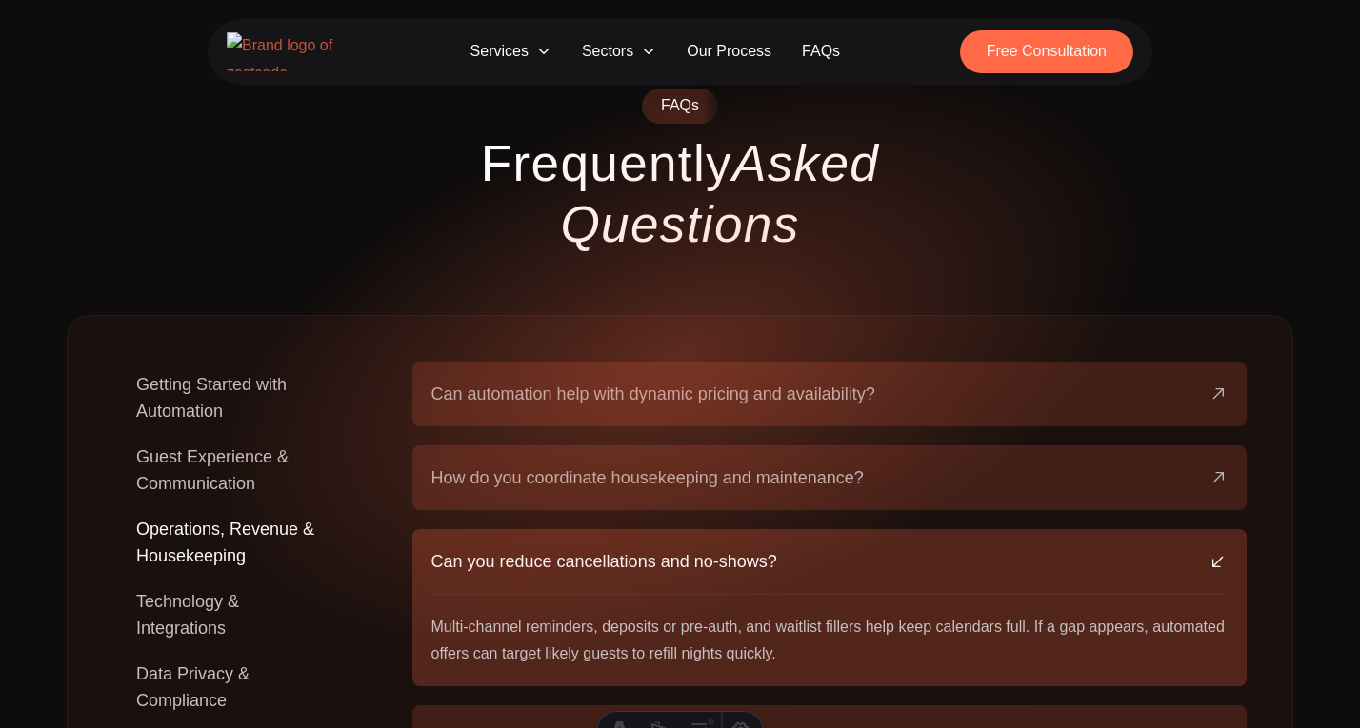
click at [665, 446] on button "How do you coordinate housekeeping and maintenance?" at bounding box center [829, 478] width 797 height 65
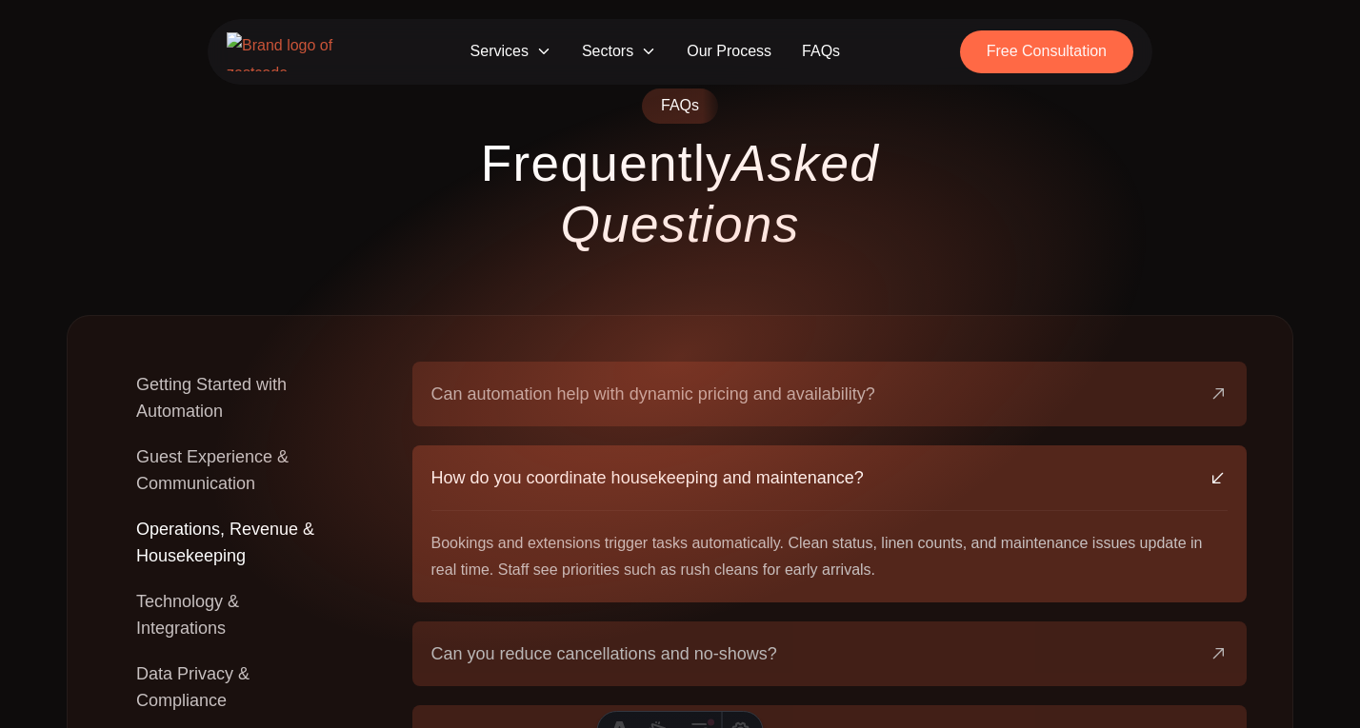
click at [640, 61] on span "Sectors" at bounding box center [618, 51] width 105 height 35
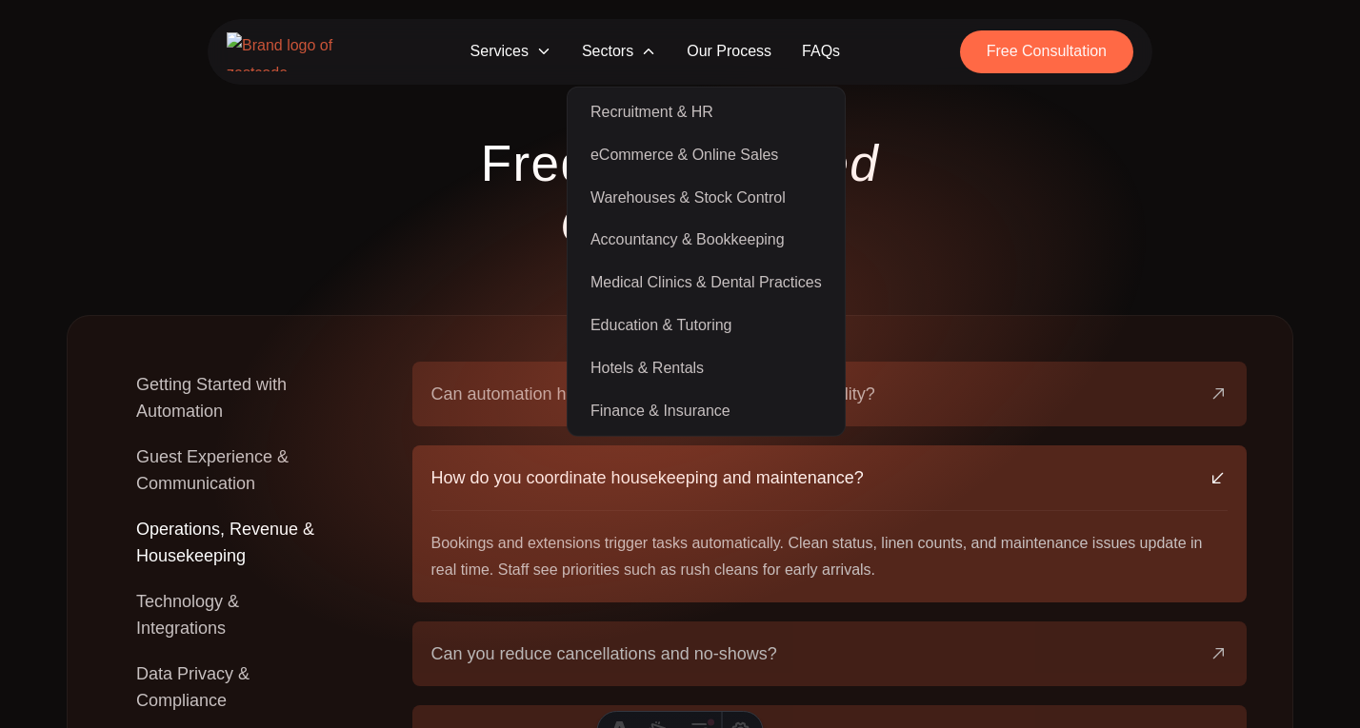
click at [692, 408] on link "Finance & Insurance" at bounding box center [705, 410] width 269 height 43
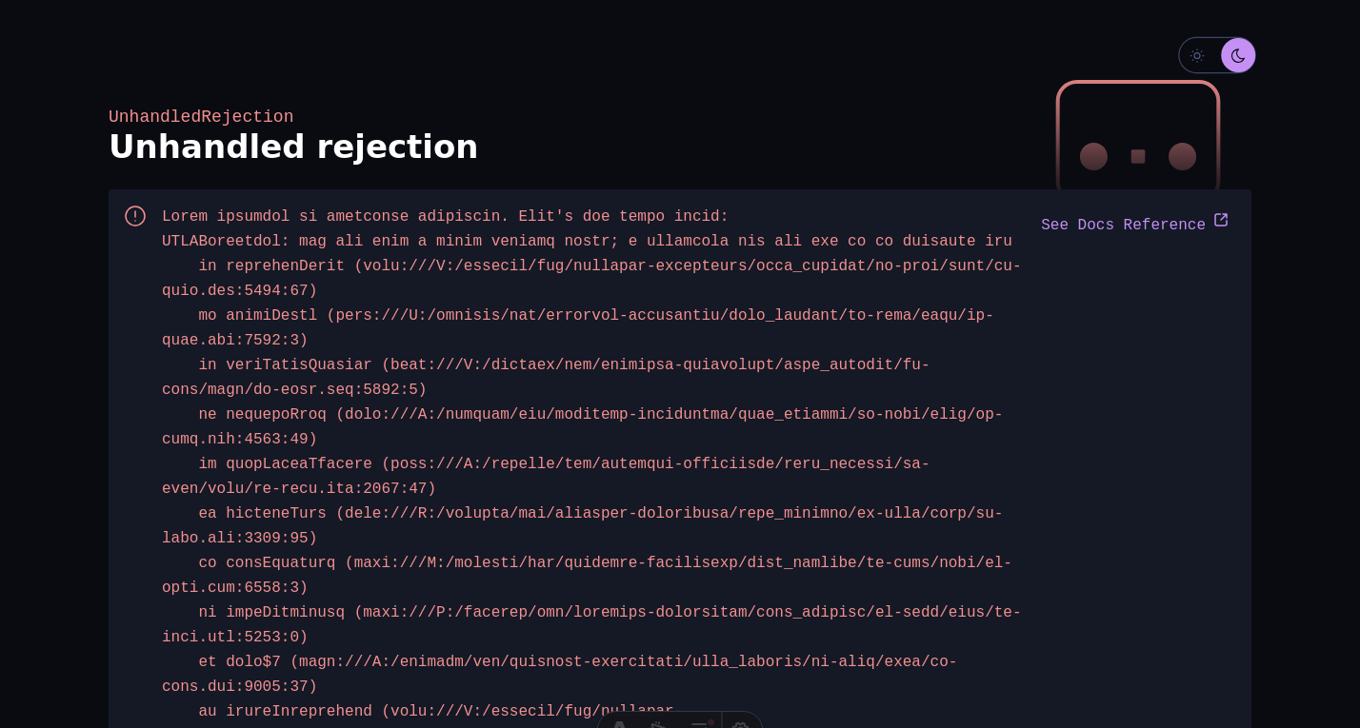
scroll to position [34875, 0]
click at [533, 109] on section "UnhandledRejection Unhandled rejection" at bounding box center [680, 137] width 1143 height 60
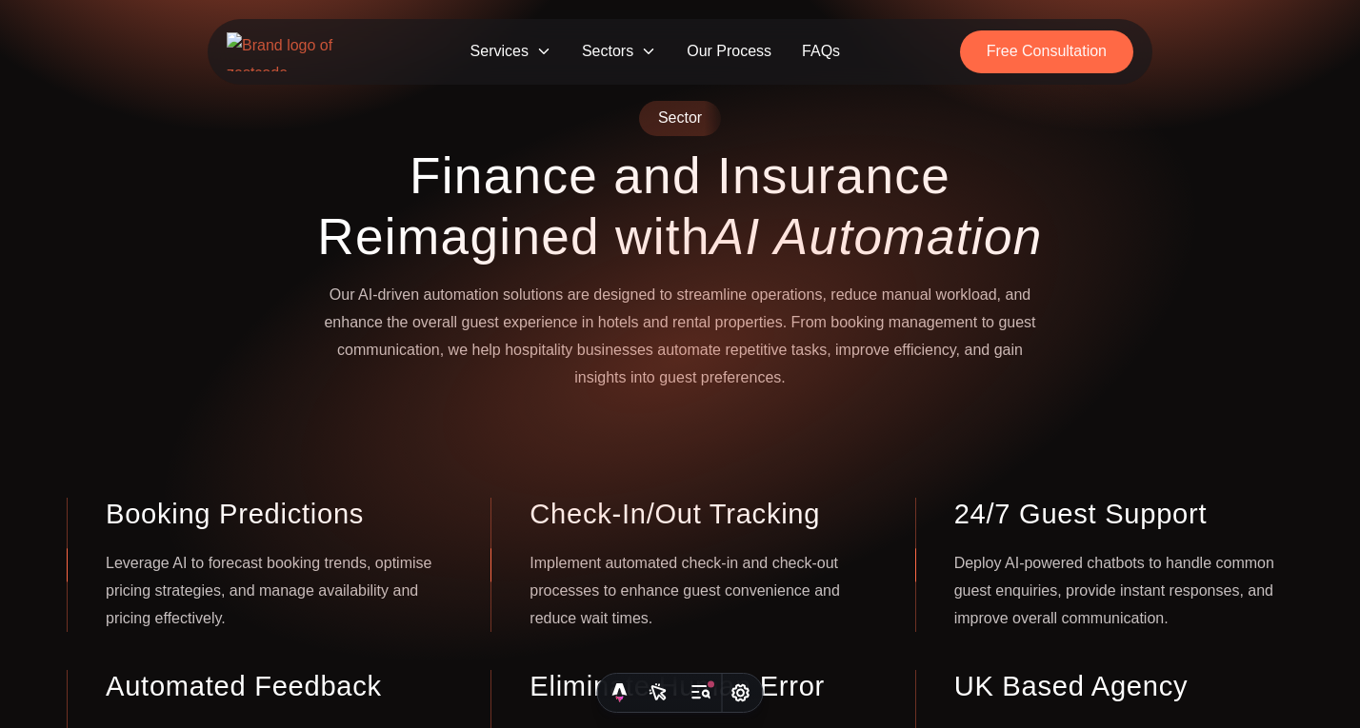
scroll to position [107, 0]
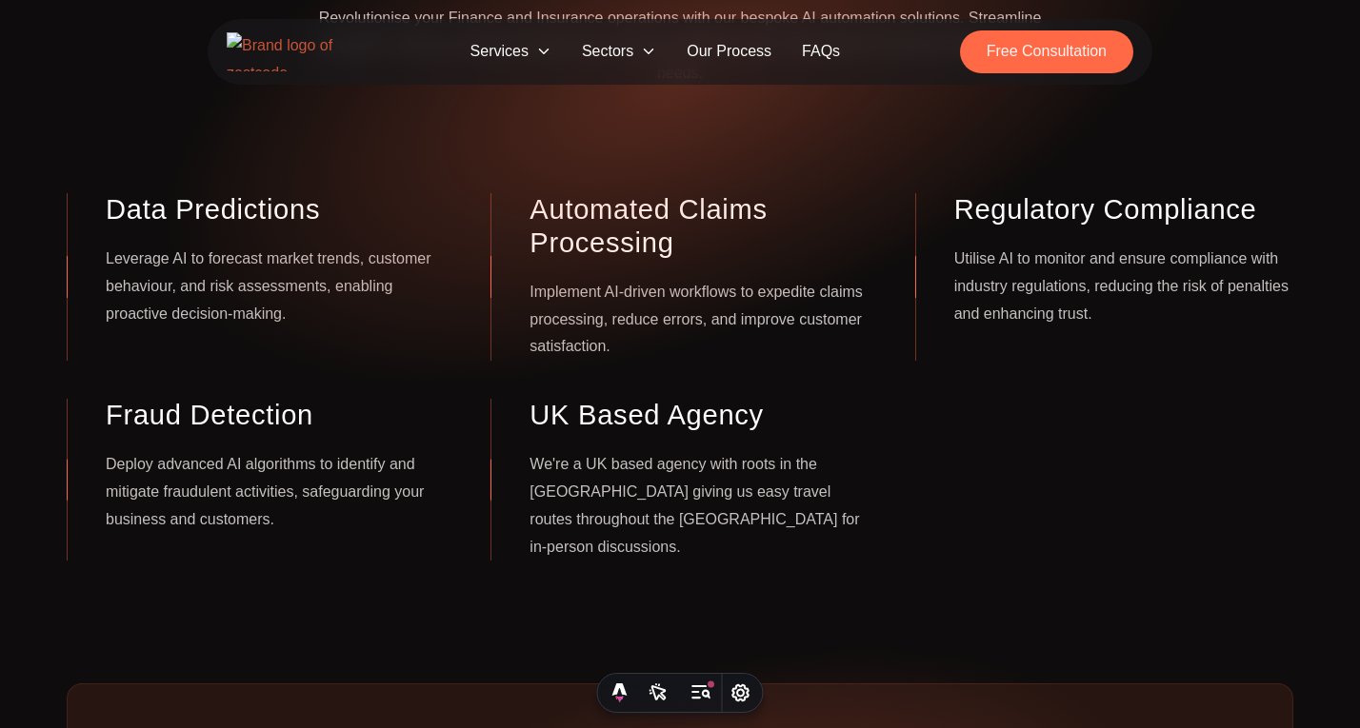
scroll to position [394, 0]
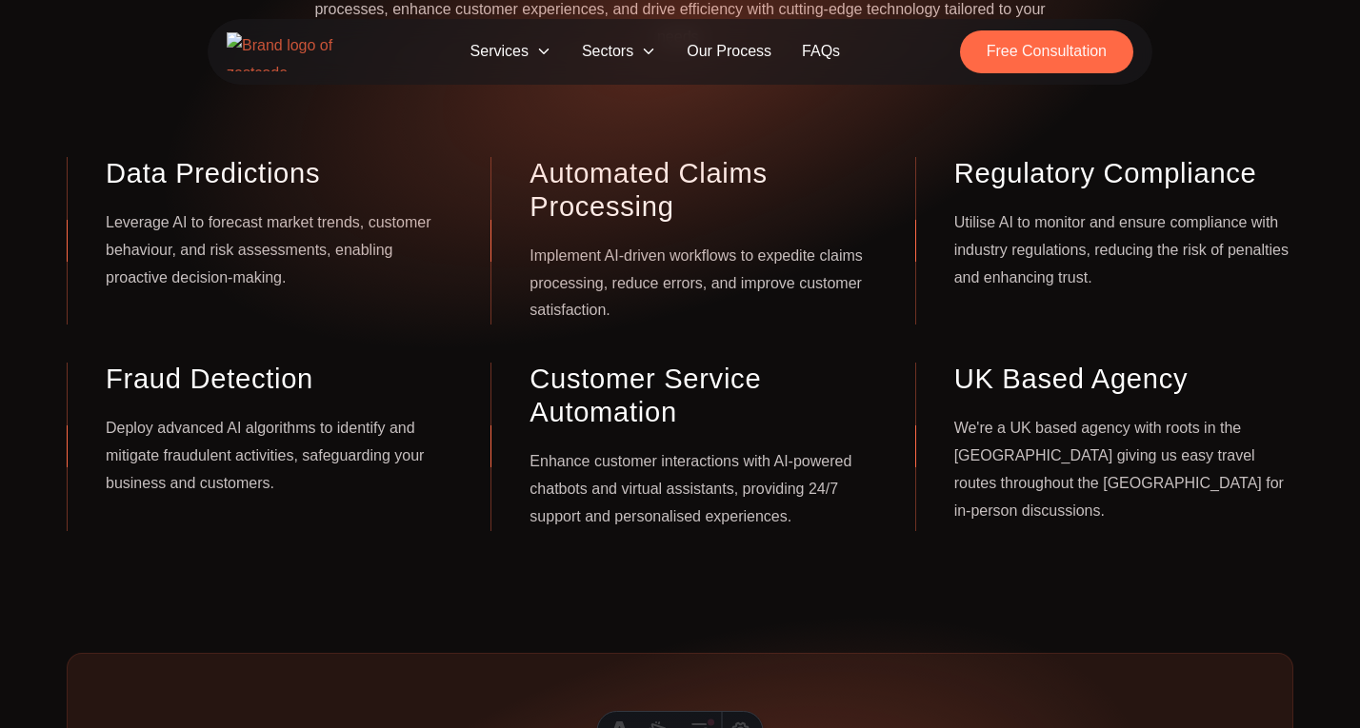
scroll to position [394, 0]
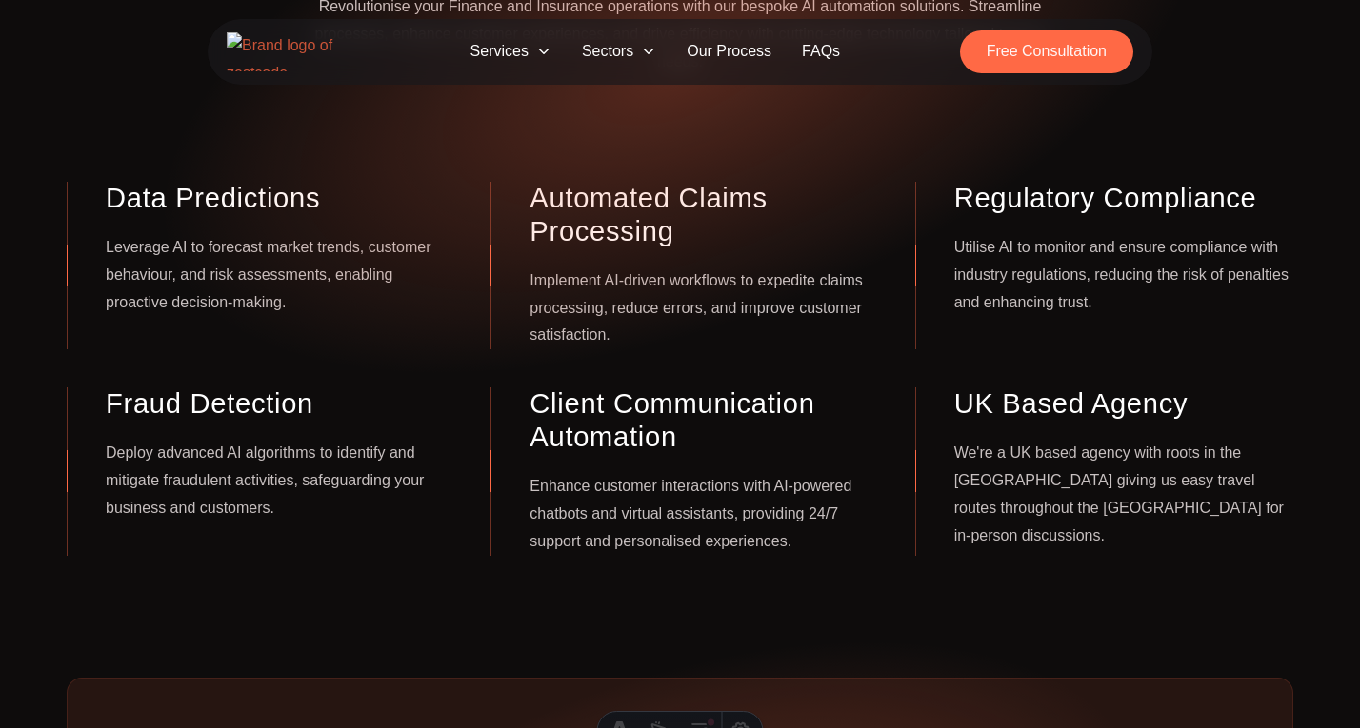
scroll to position [394, 0]
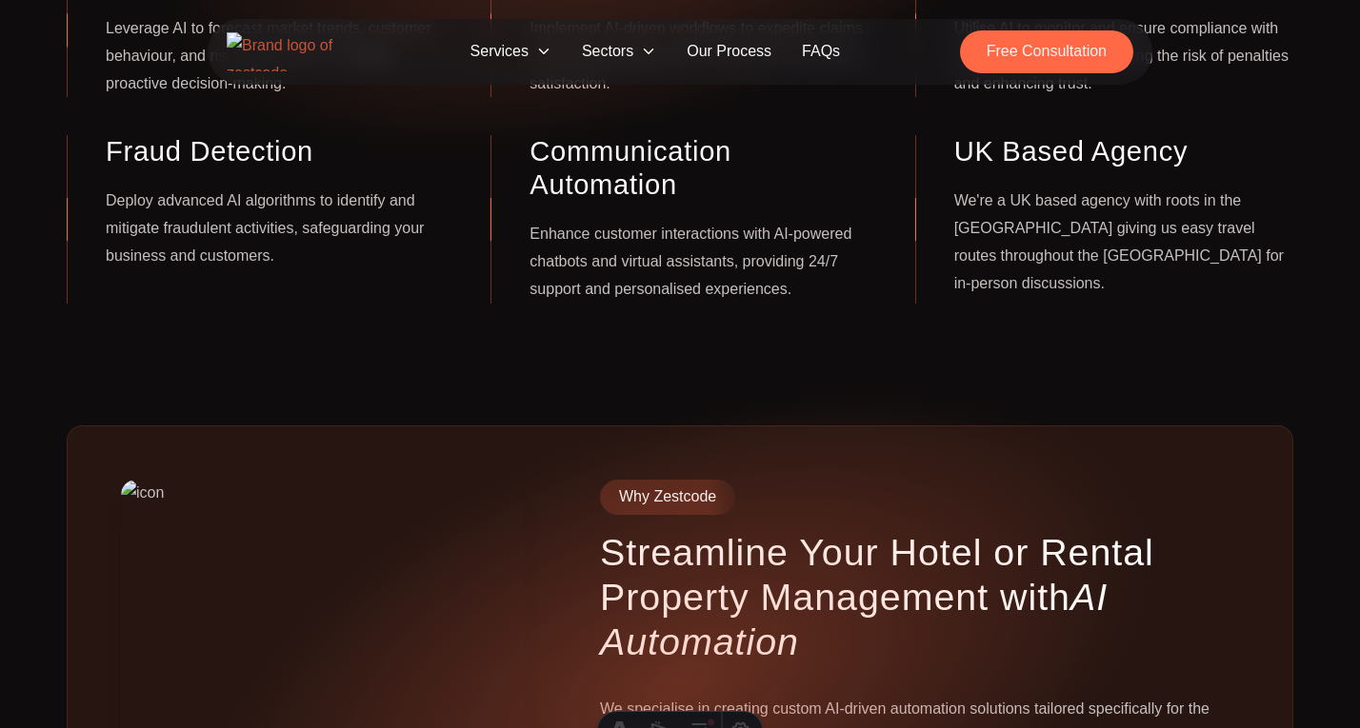
scroll to position [611, 0]
